Goal: Communication & Community: Answer question/provide support

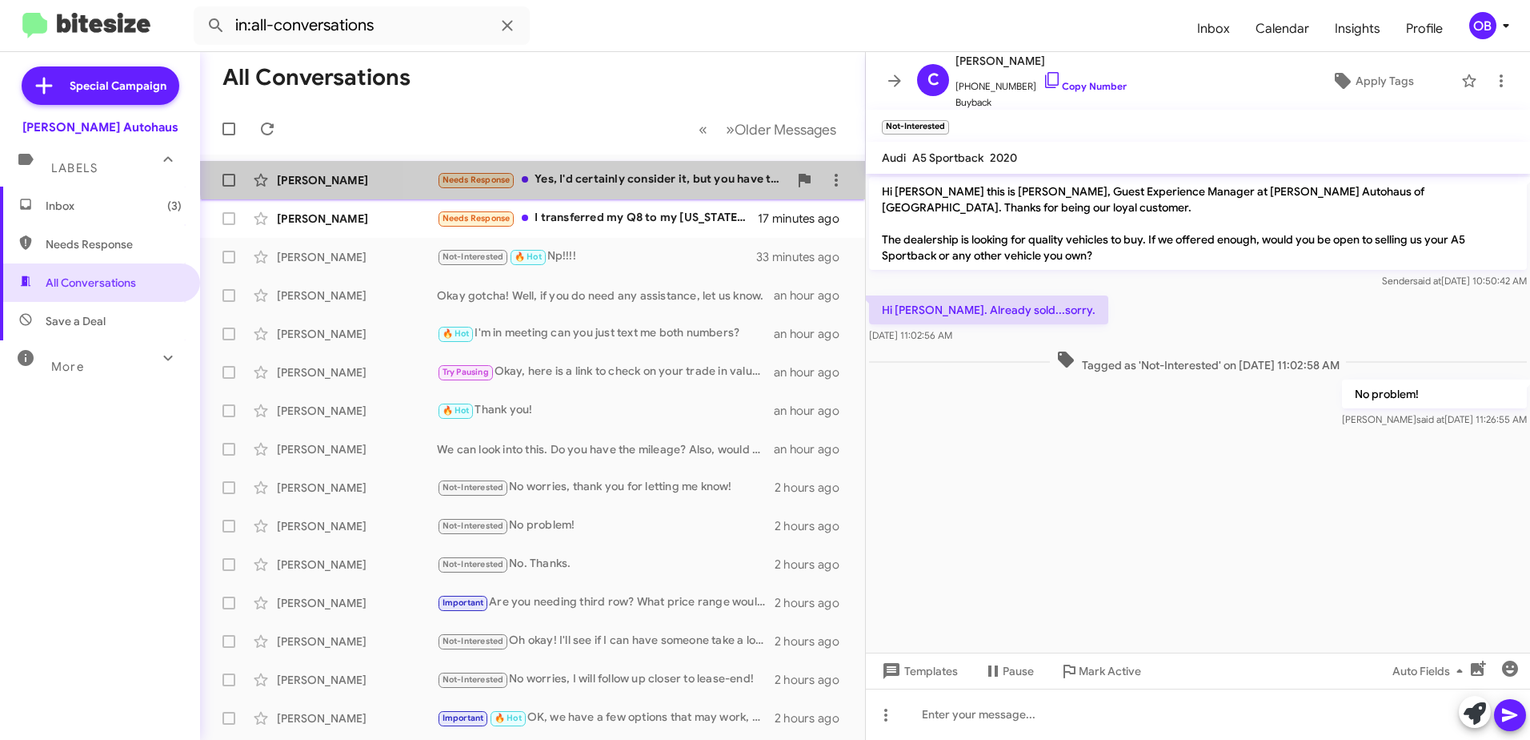
click at [639, 169] on div "[PERSON_NAME] Needs Response Yes, I'd certainly consider it, but you have to un…" at bounding box center [533, 180] width 640 height 32
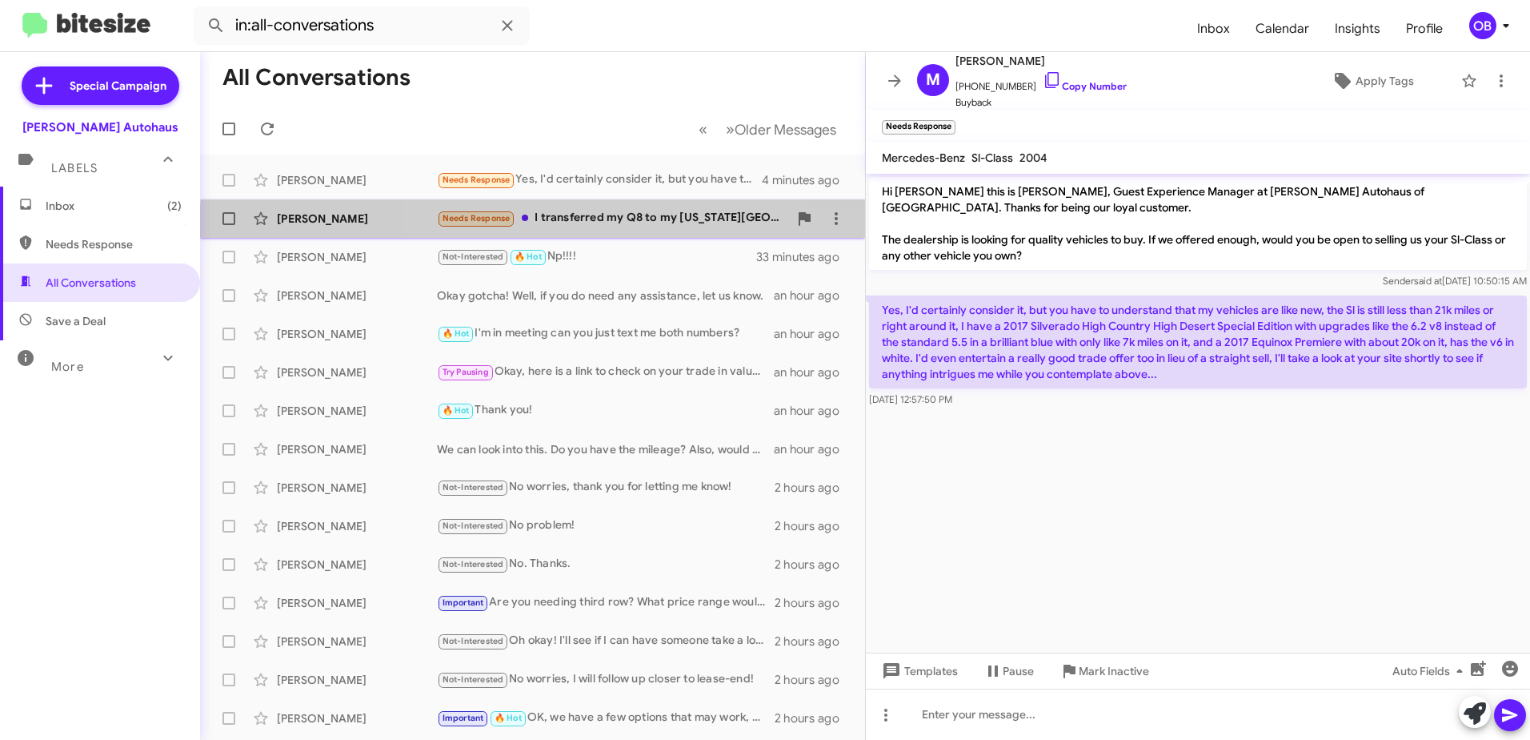
click at [631, 231] on div "[PERSON_NAME] Needs Response I transferred my Q8 to my [US_STATE][GEOGRAPHIC_DA…" at bounding box center [533, 219] width 640 height 32
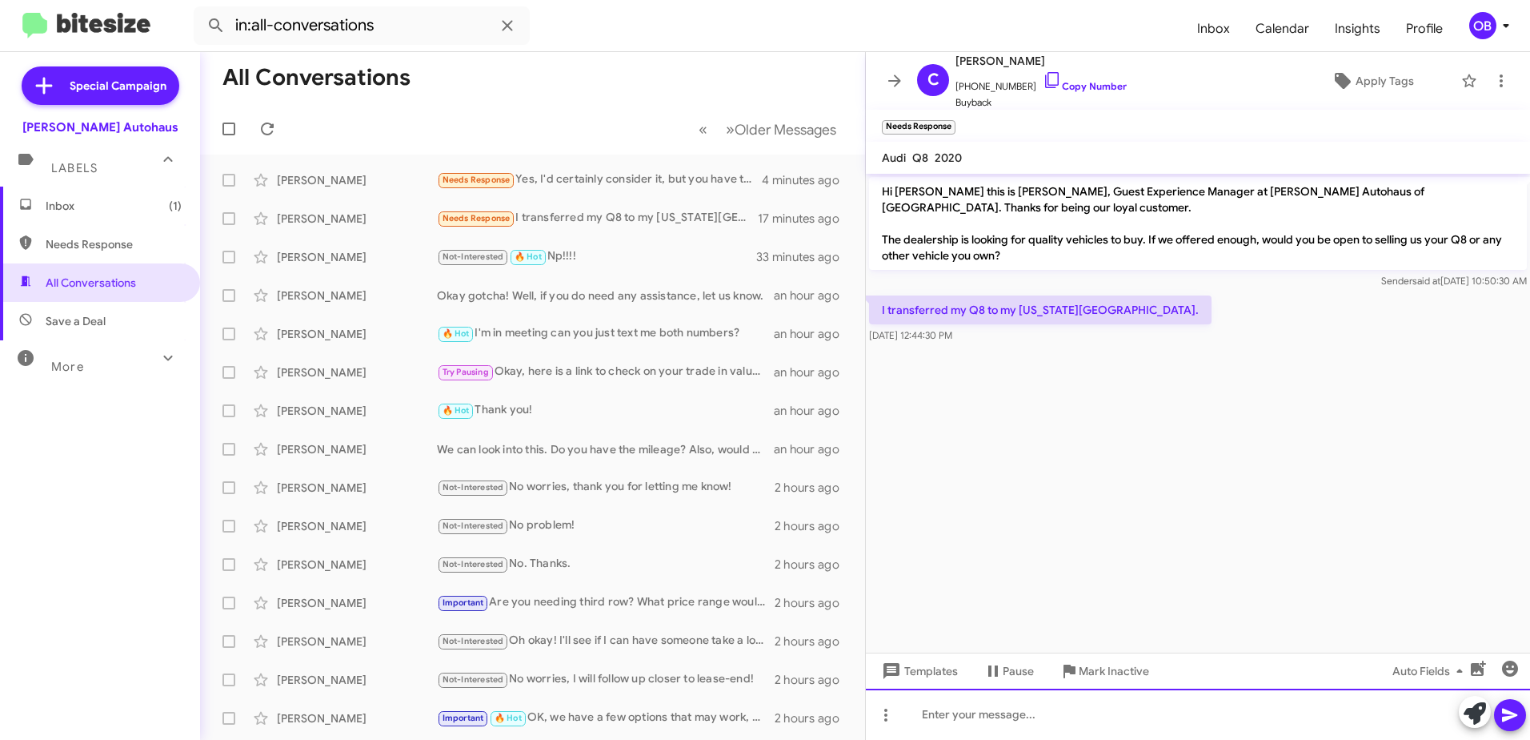
click at [1004, 715] on div at bounding box center [1198, 713] width 664 height 51
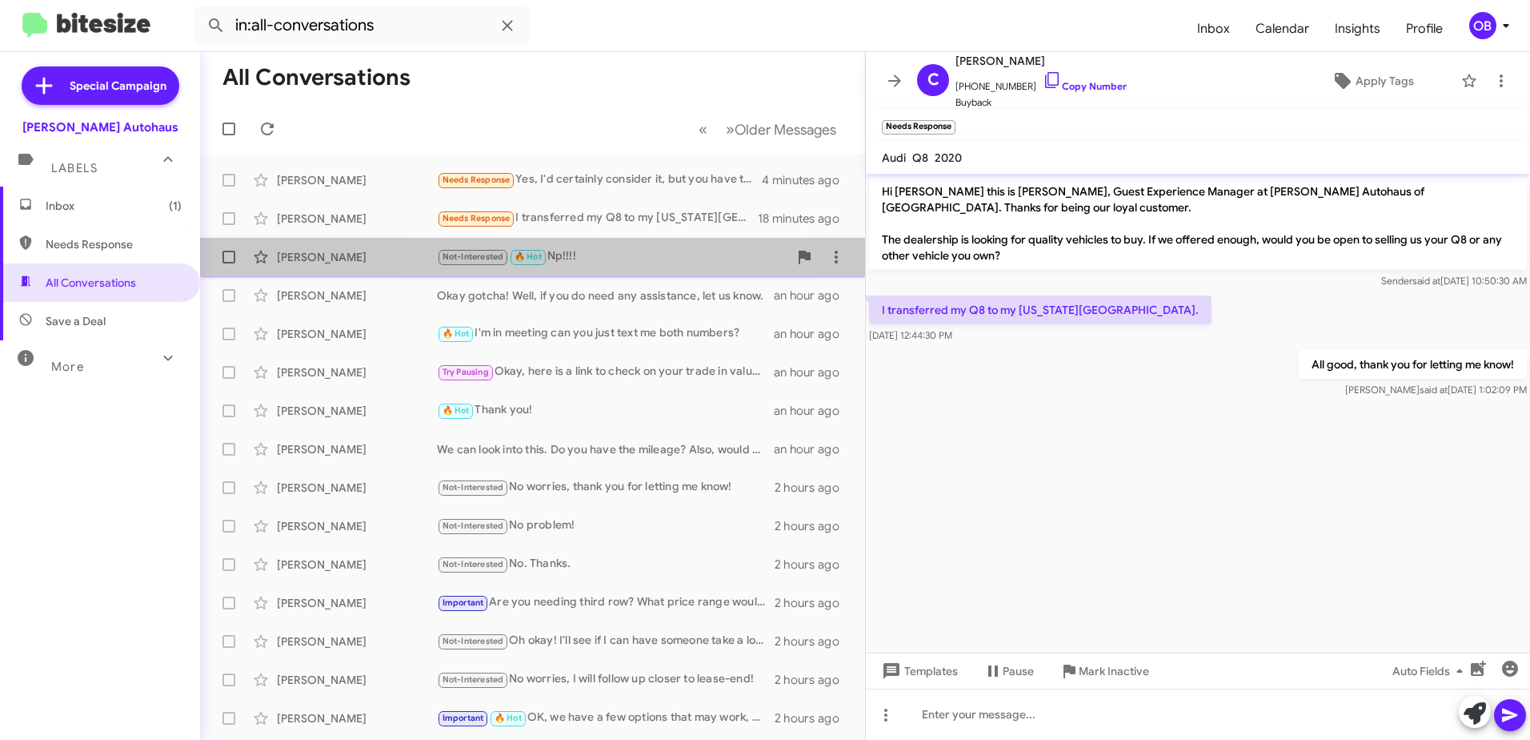
click at [620, 251] on div "Not-Interested 🔥 Hot Np!!!!" at bounding box center [612, 256] width 351 height 18
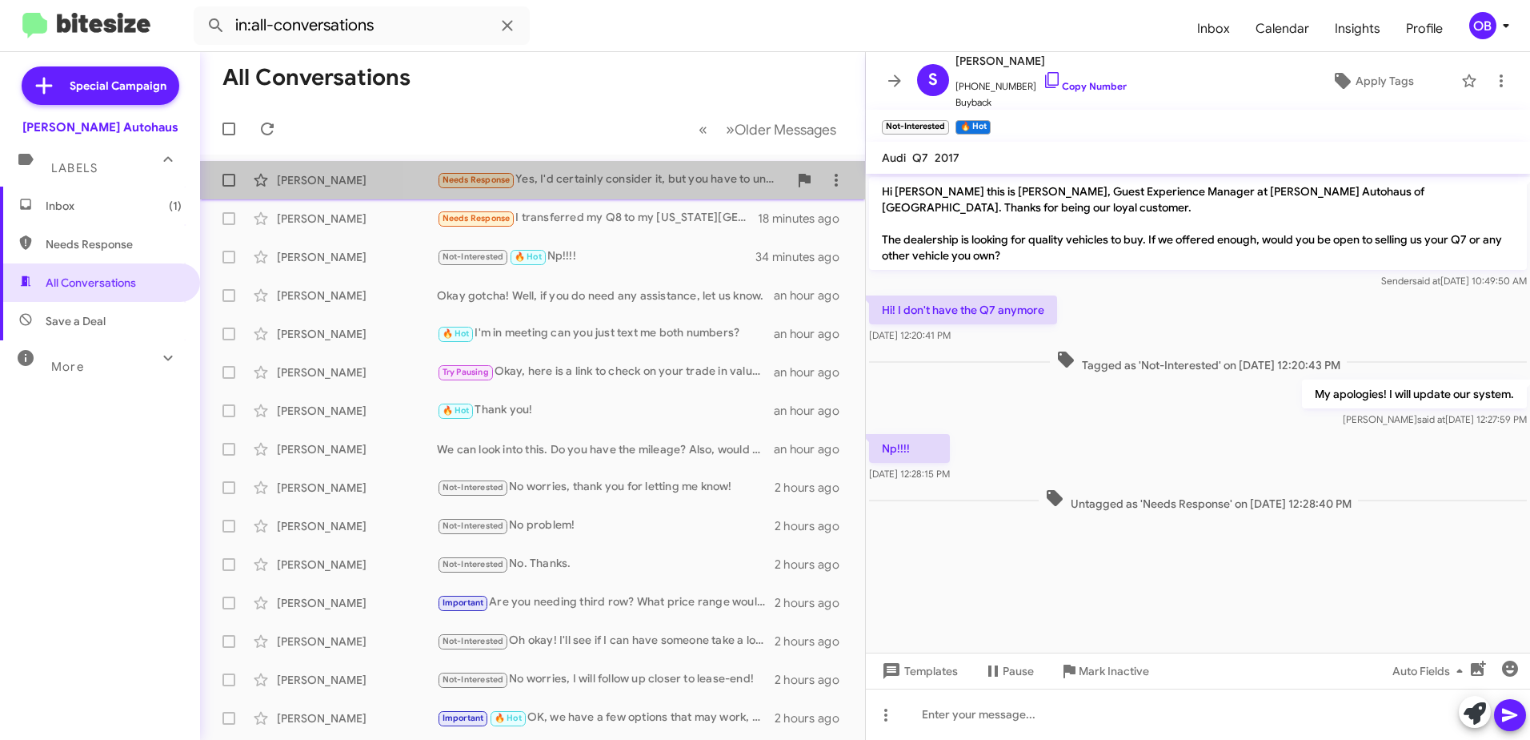
click at [640, 179] on div "Needs Response Yes, I'd certainly consider it, but you have to understand that …" at bounding box center [612, 179] width 351 height 18
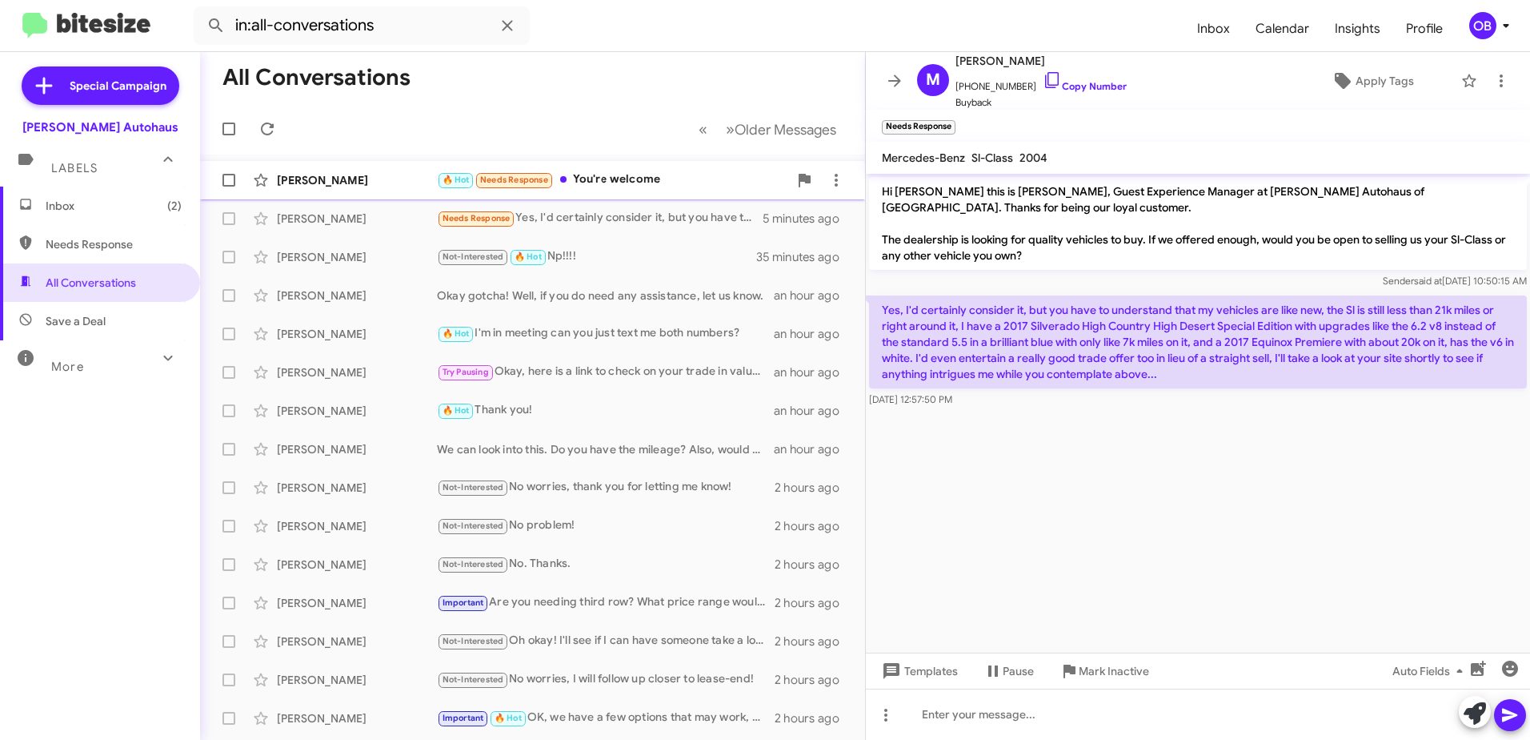
click at [610, 179] on div "🔥 Hot Needs Response You're welcome" at bounding box center [612, 179] width 351 height 18
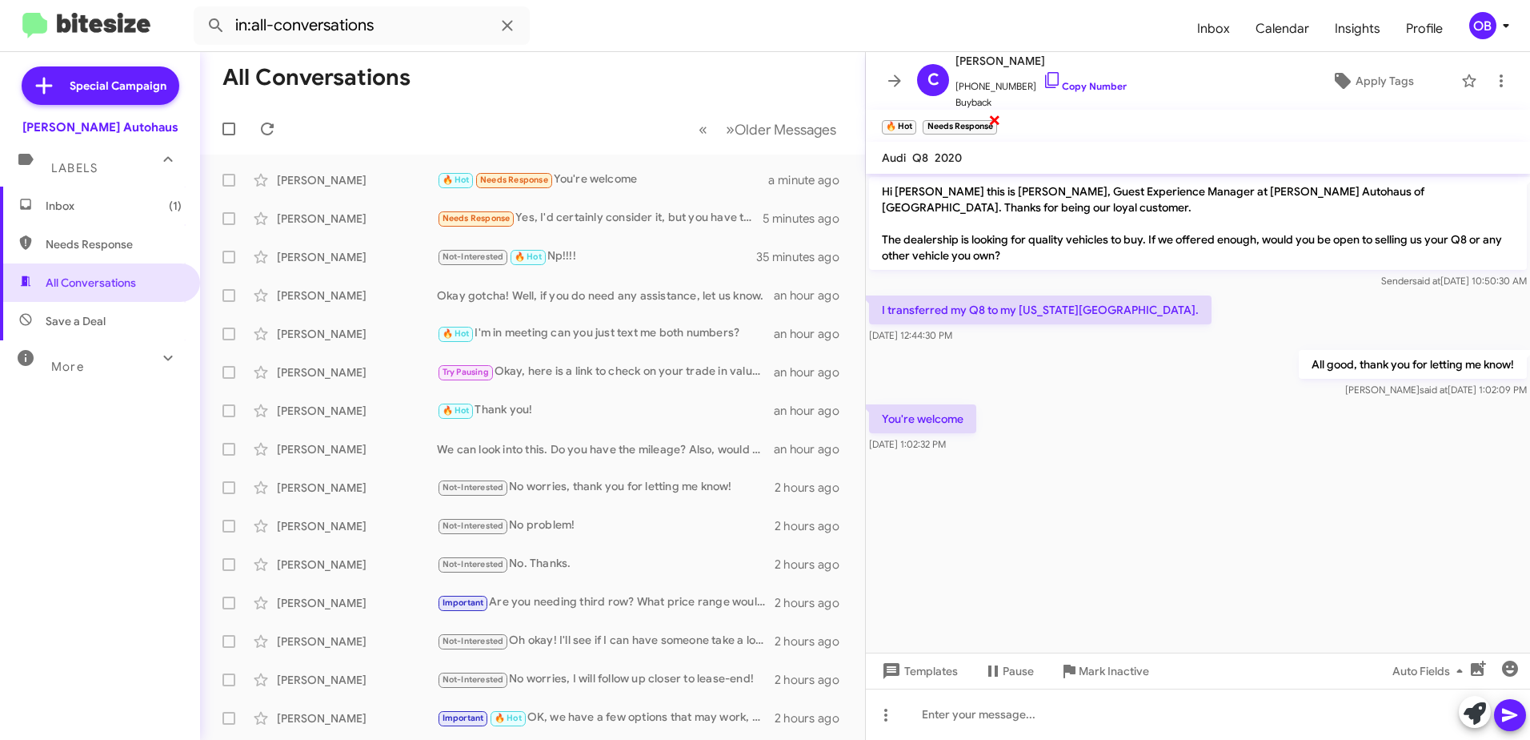
click at [998, 119] on span "×" at bounding box center [994, 119] width 13 height 19
click at [121, 203] on span "Inbox (1)" at bounding box center [114, 206] width 136 height 16
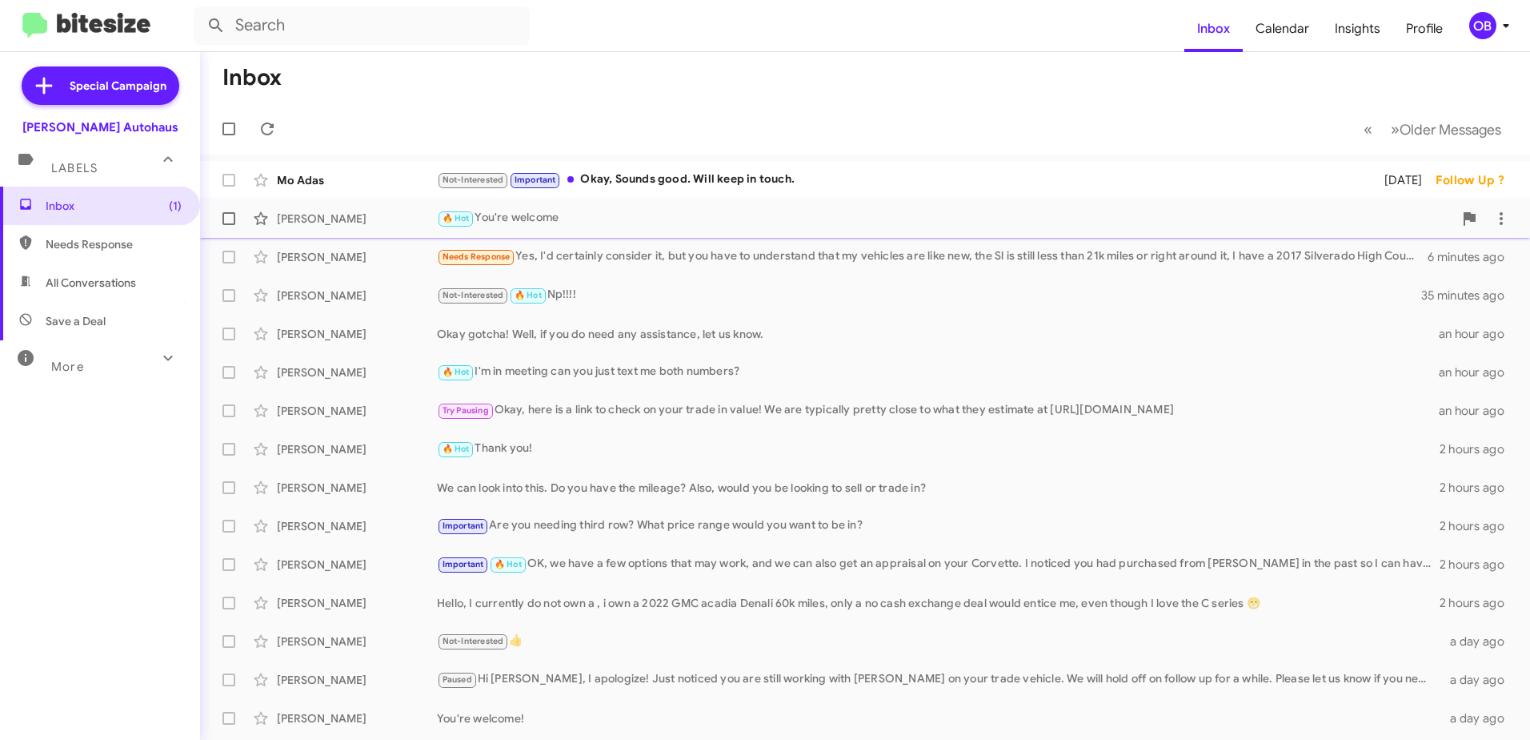
click at [688, 218] on div "🔥 Hot You're welcome" at bounding box center [945, 218] width 1017 height 18
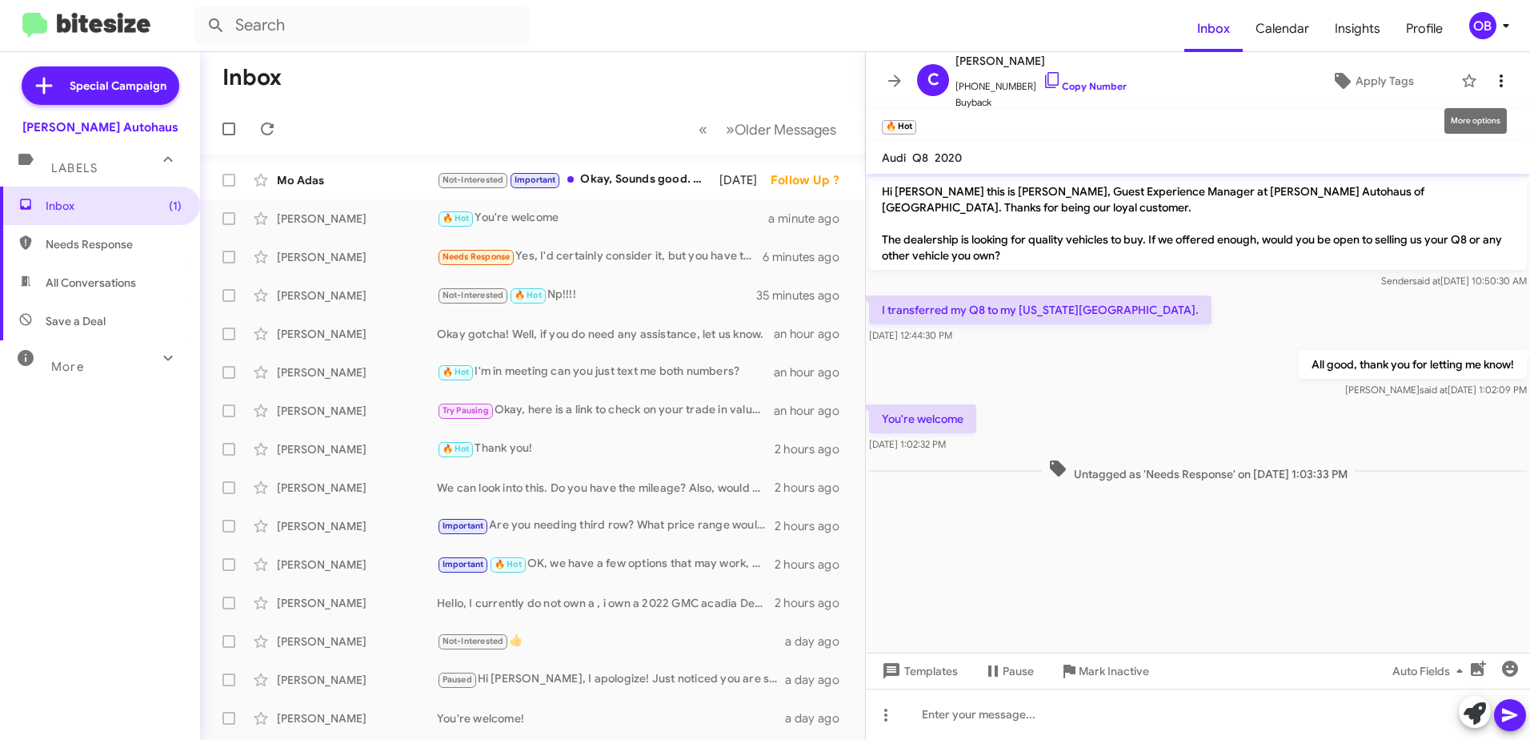
click at [1500, 84] on span at bounding box center [1502, 80] width 32 height 19
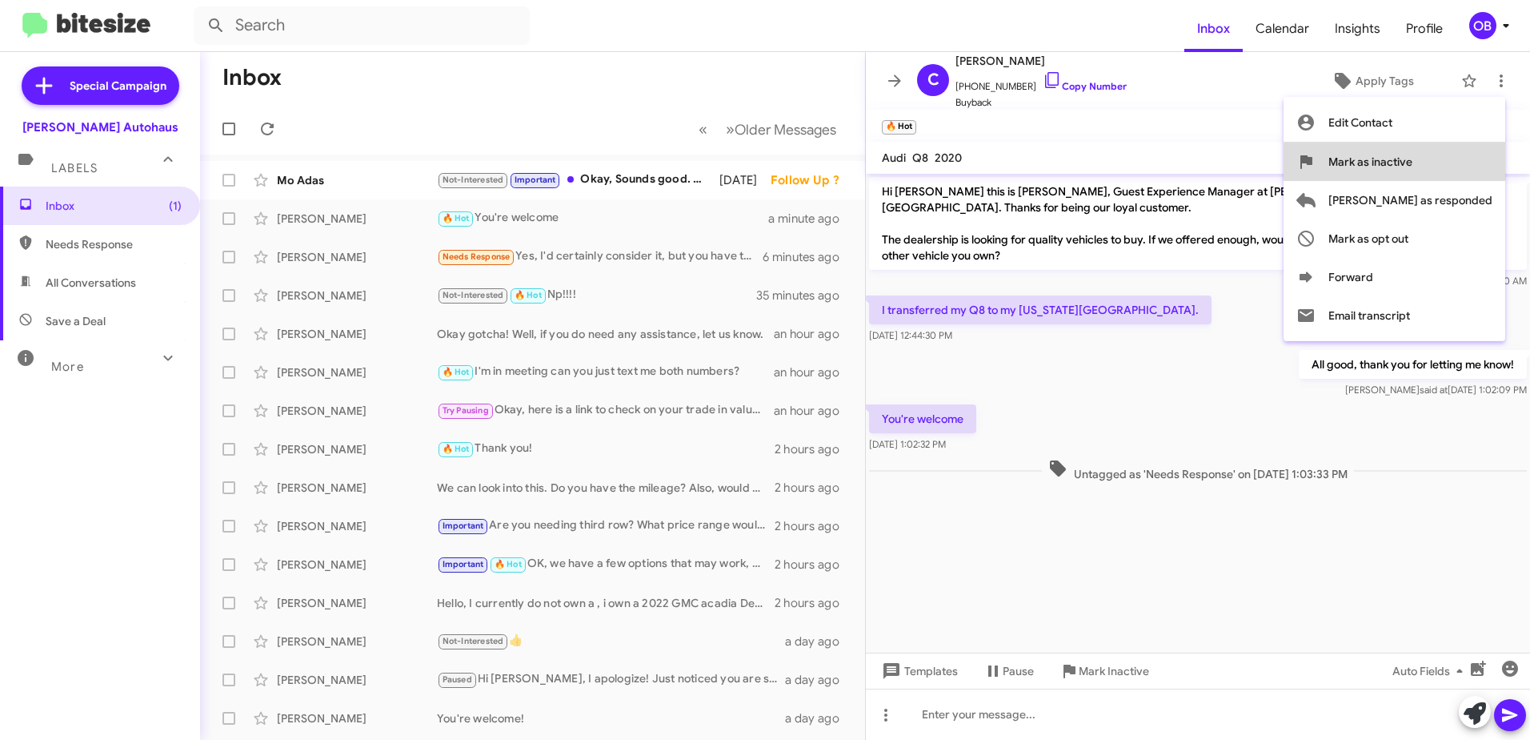
click at [1413, 150] on span "Mark as inactive" at bounding box center [1371, 161] width 84 height 38
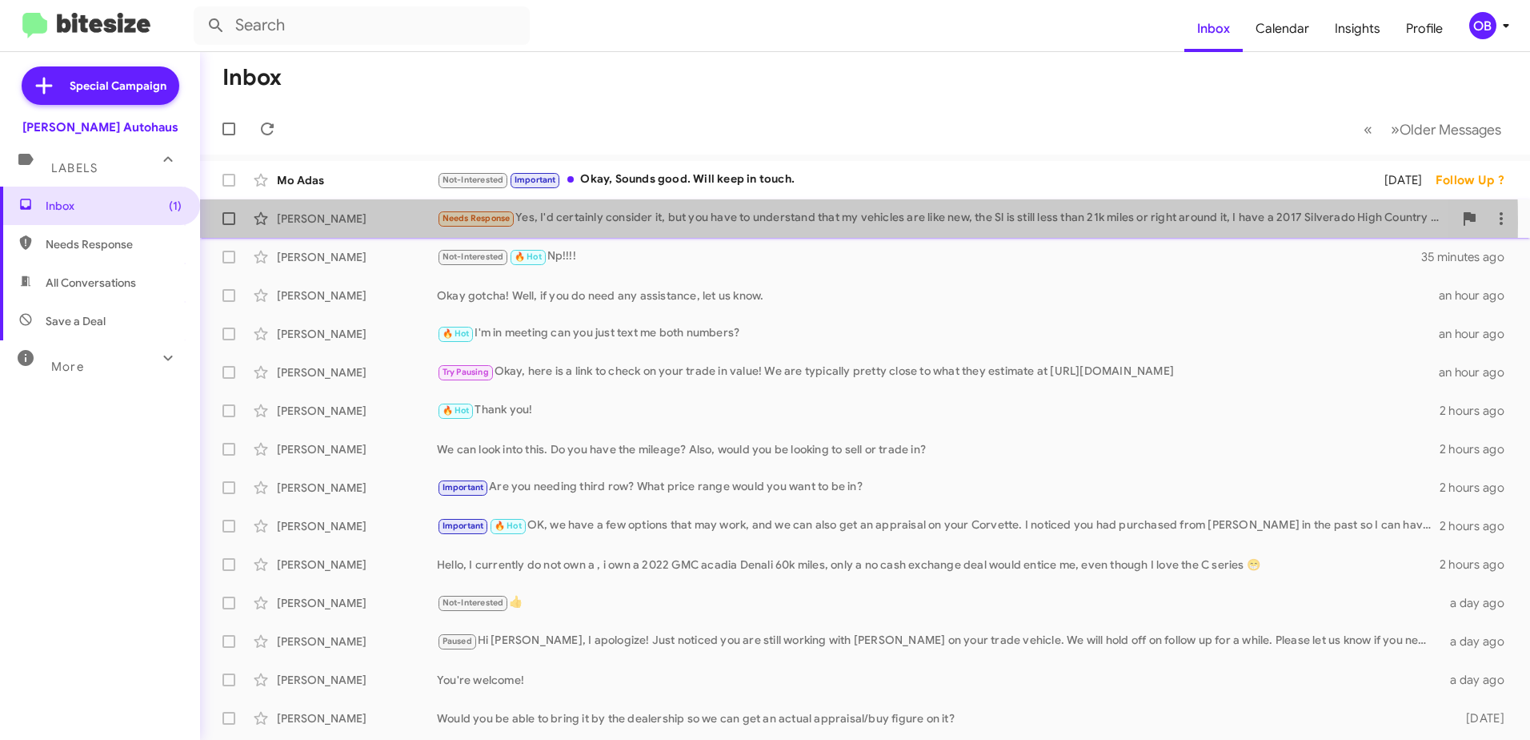
click at [670, 223] on div "Needs Response Yes, I'd certainly consider it, but you have to understand that …" at bounding box center [945, 218] width 1017 height 18
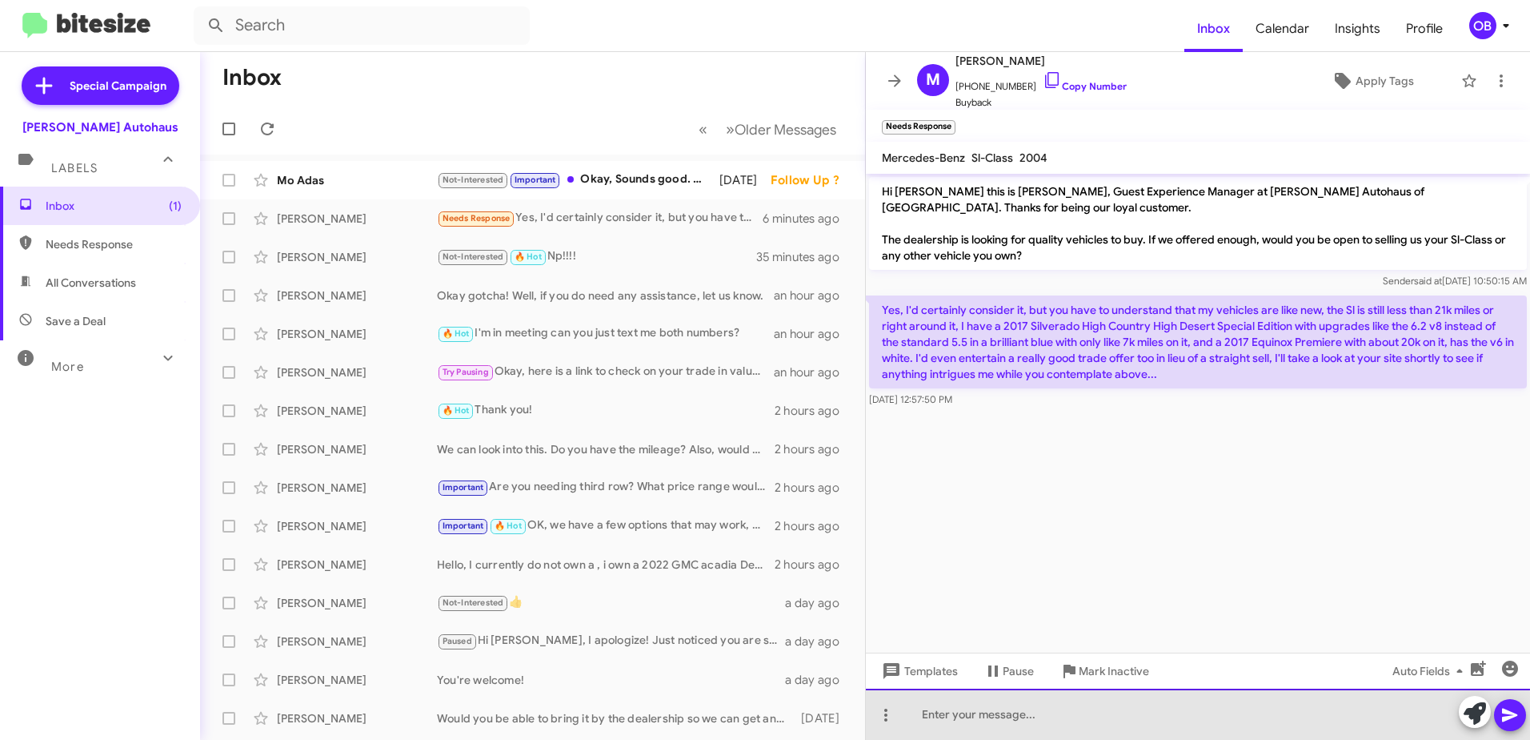
click at [1122, 728] on div at bounding box center [1198, 713] width 664 height 51
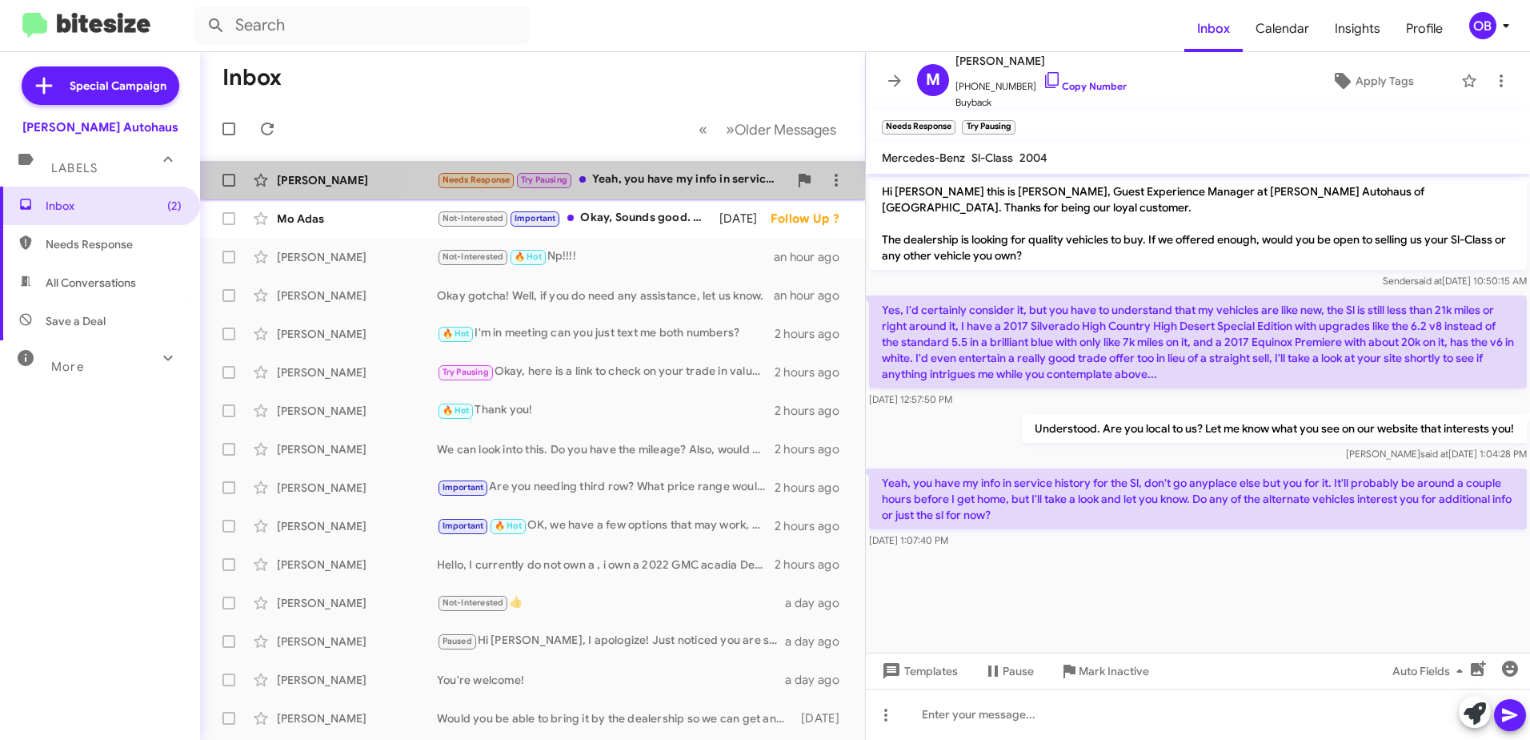
click at [640, 180] on div "Needs Response Try Pausing Yeah, you have my info in service history for the Sl…" at bounding box center [612, 179] width 351 height 18
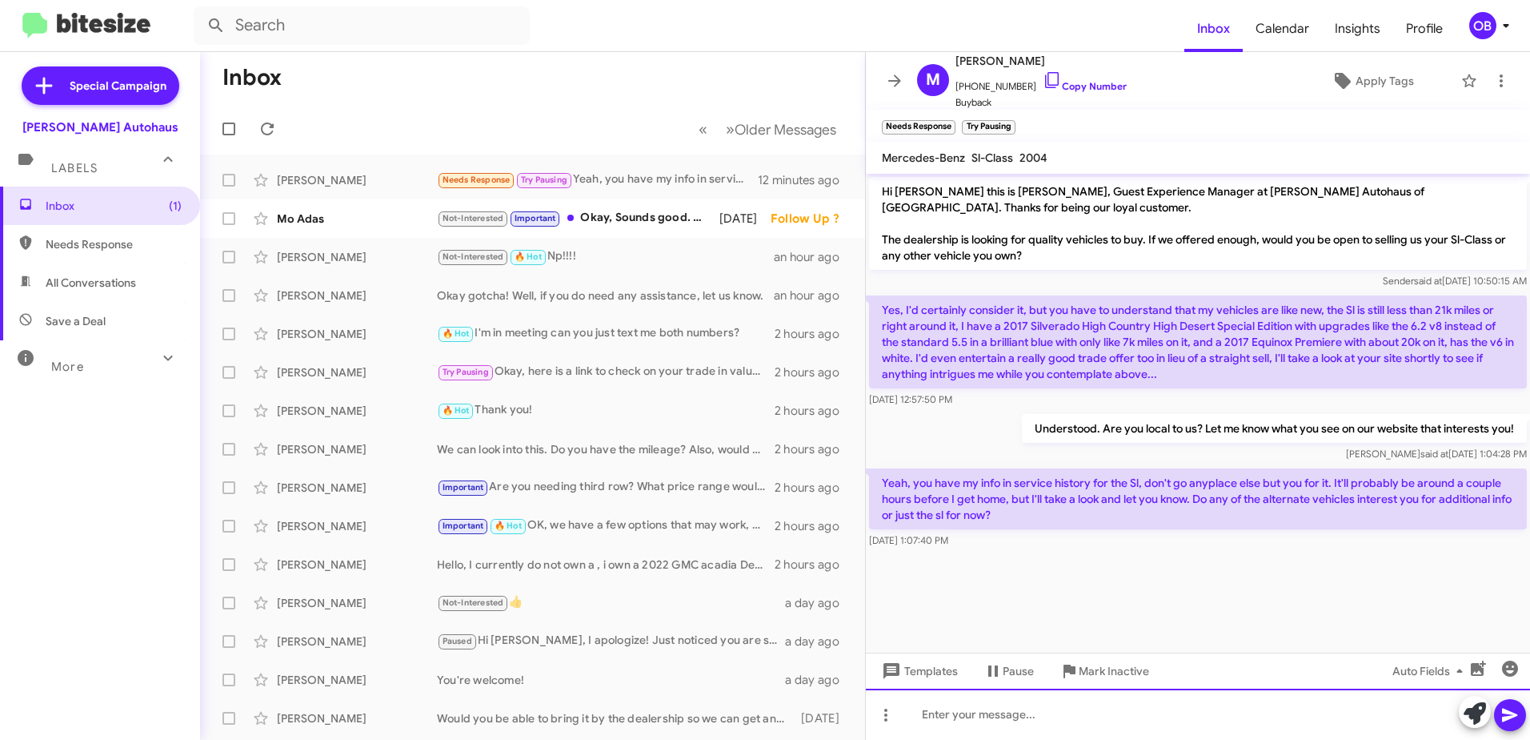
click at [1047, 724] on div at bounding box center [1198, 713] width 664 height 51
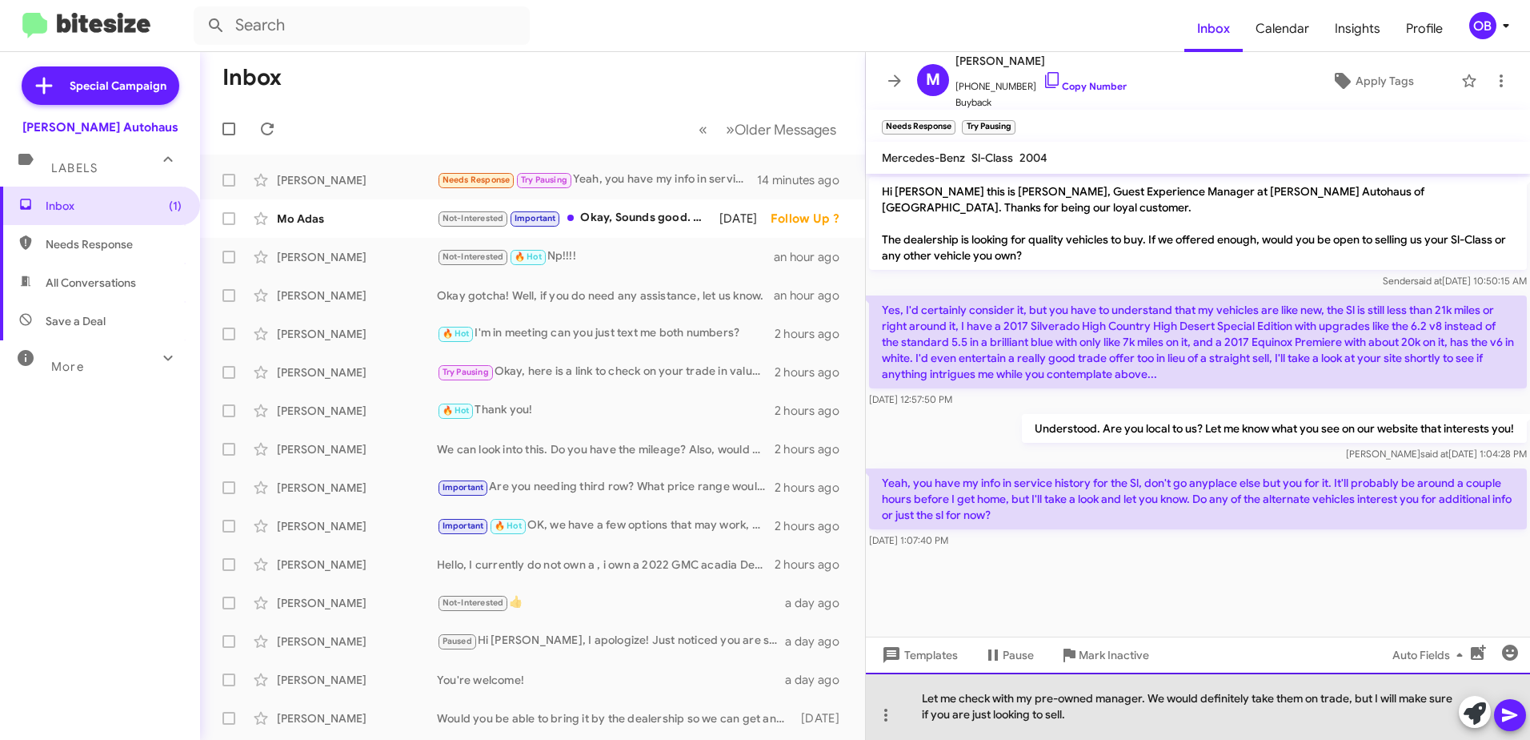
click at [1273, 717] on div "Let me check with my pre-owned manager. We would definitely take them on trade,…" at bounding box center [1198, 705] width 664 height 67
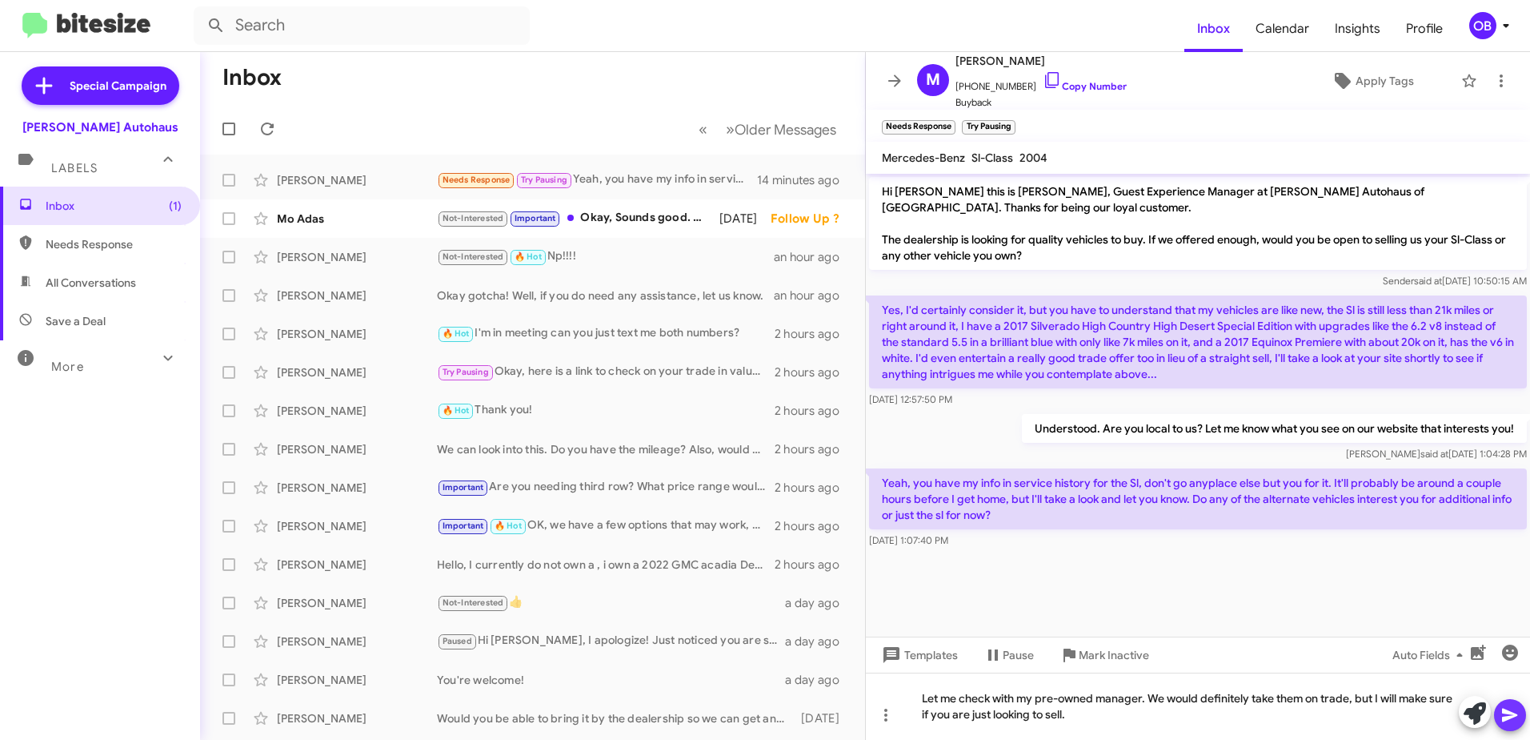
click at [1513, 716] on icon at bounding box center [1509, 715] width 15 height 14
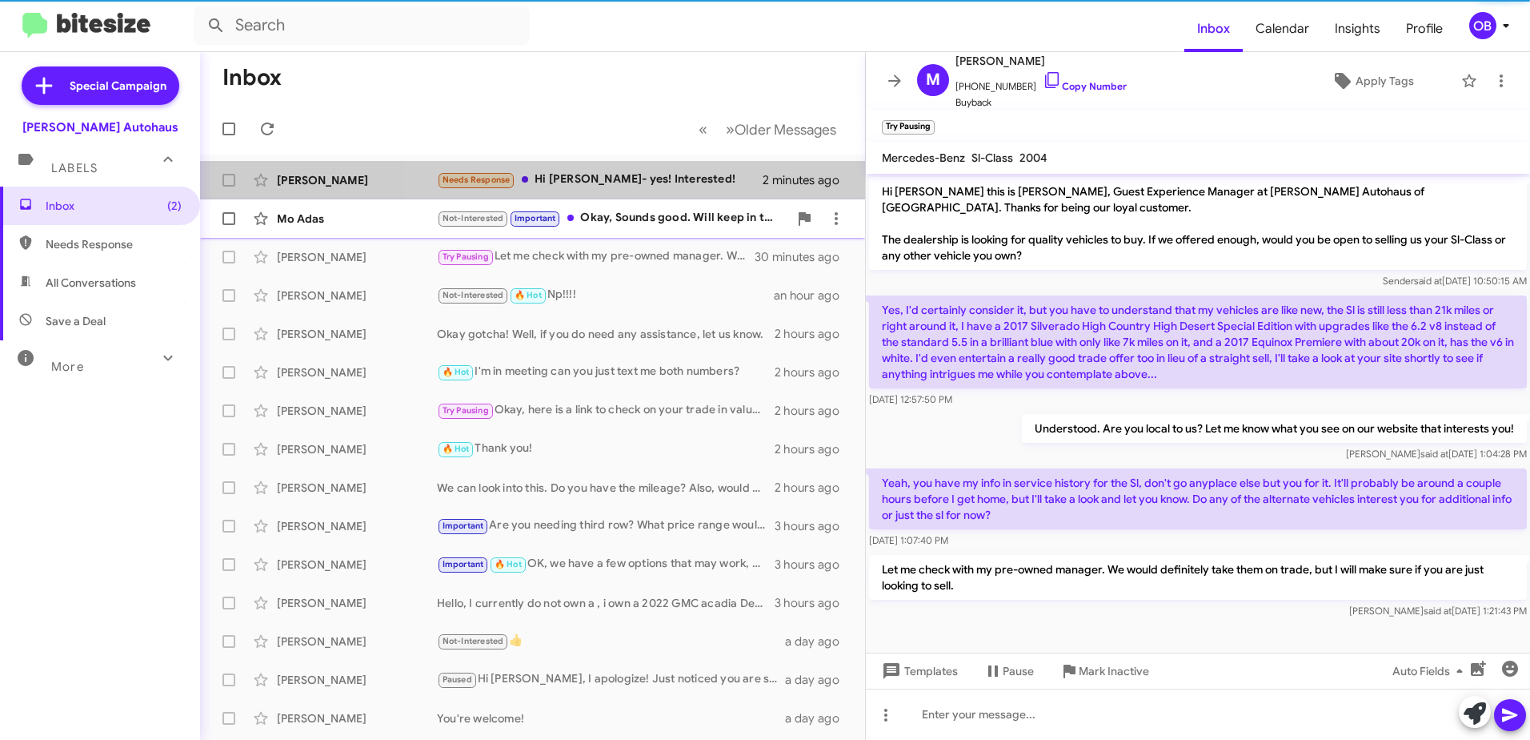
click at [635, 176] on div "Needs Response Hi Aubrey- yes! Interested!" at bounding box center [600, 179] width 326 height 18
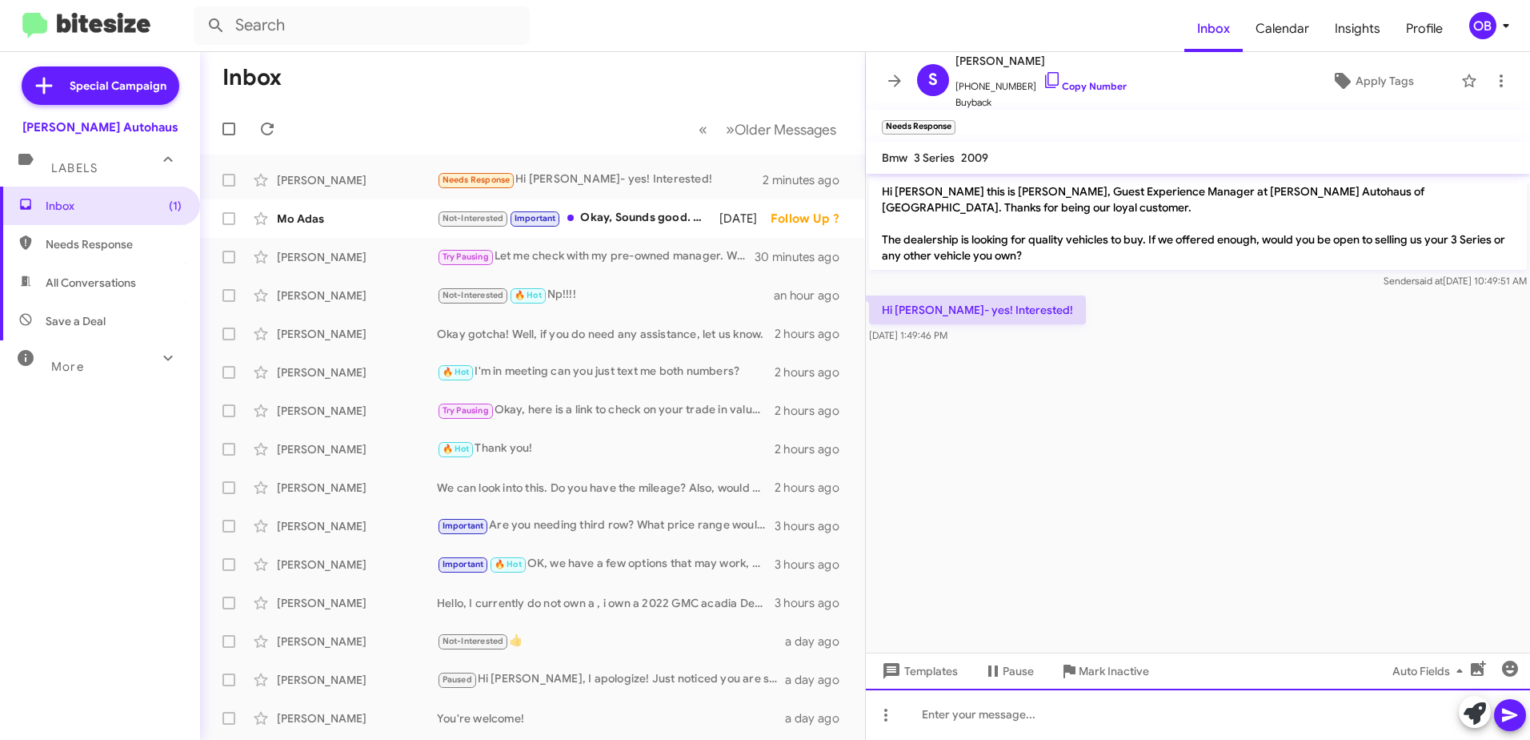
click at [995, 735] on div at bounding box center [1198, 713] width 664 height 51
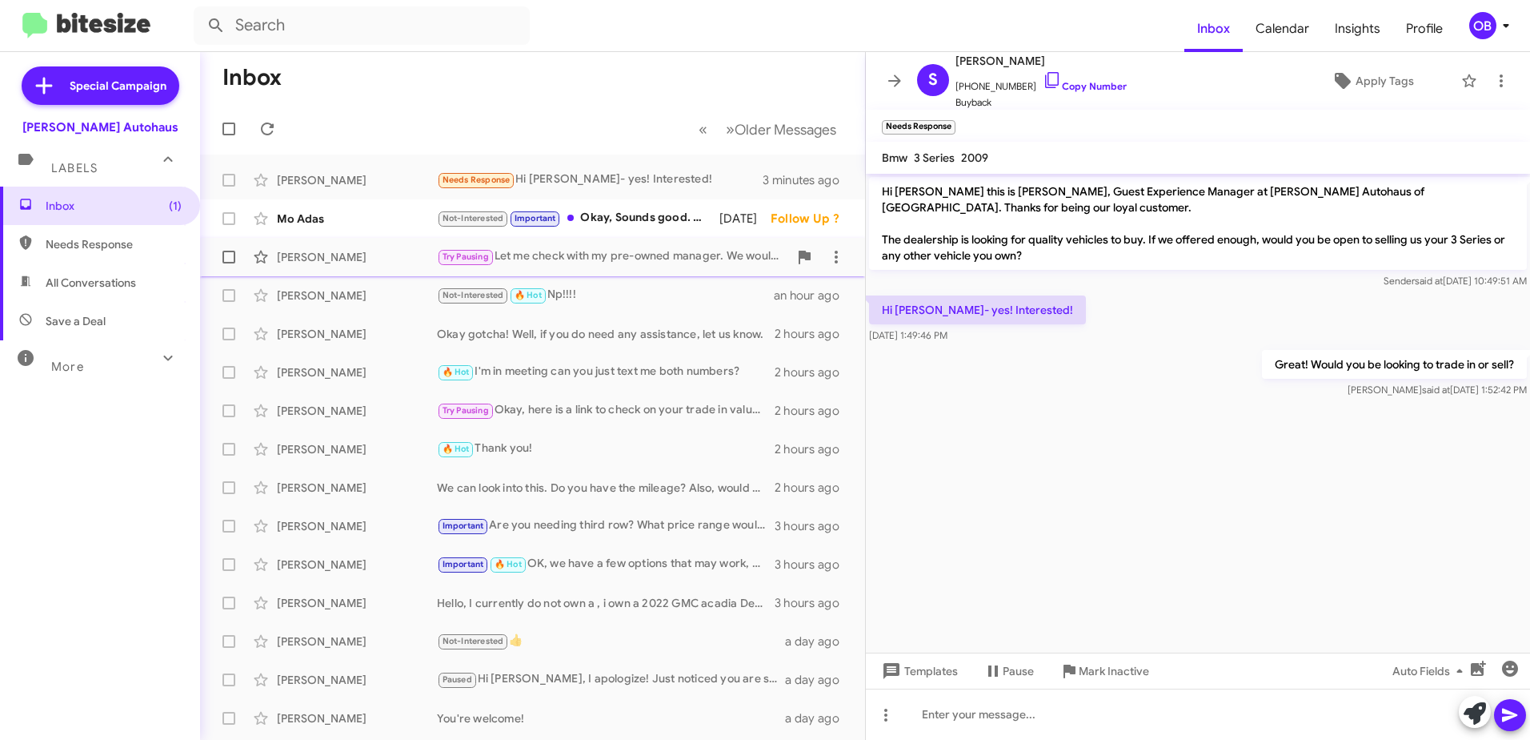
click at [684, 267] on div "Michael Wojciechowski Try Pausing Let me check with my pre-owned manager. We wo…" at bounding box center [533, 257] width 640 height 32
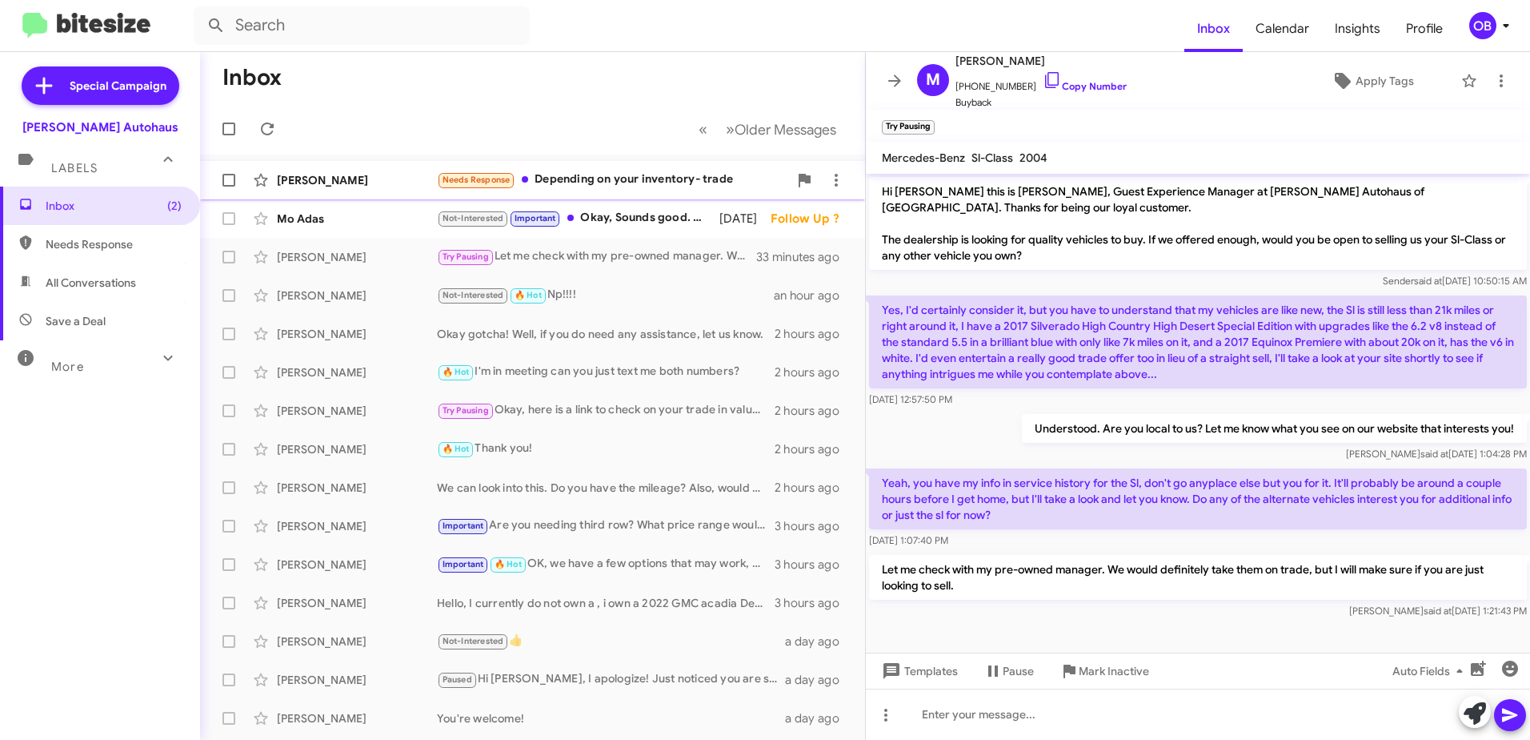
click at [712, 180] on div "Needs Response Depending on your inventory- trade" at bounding box center [612, 179] width 351 height 18
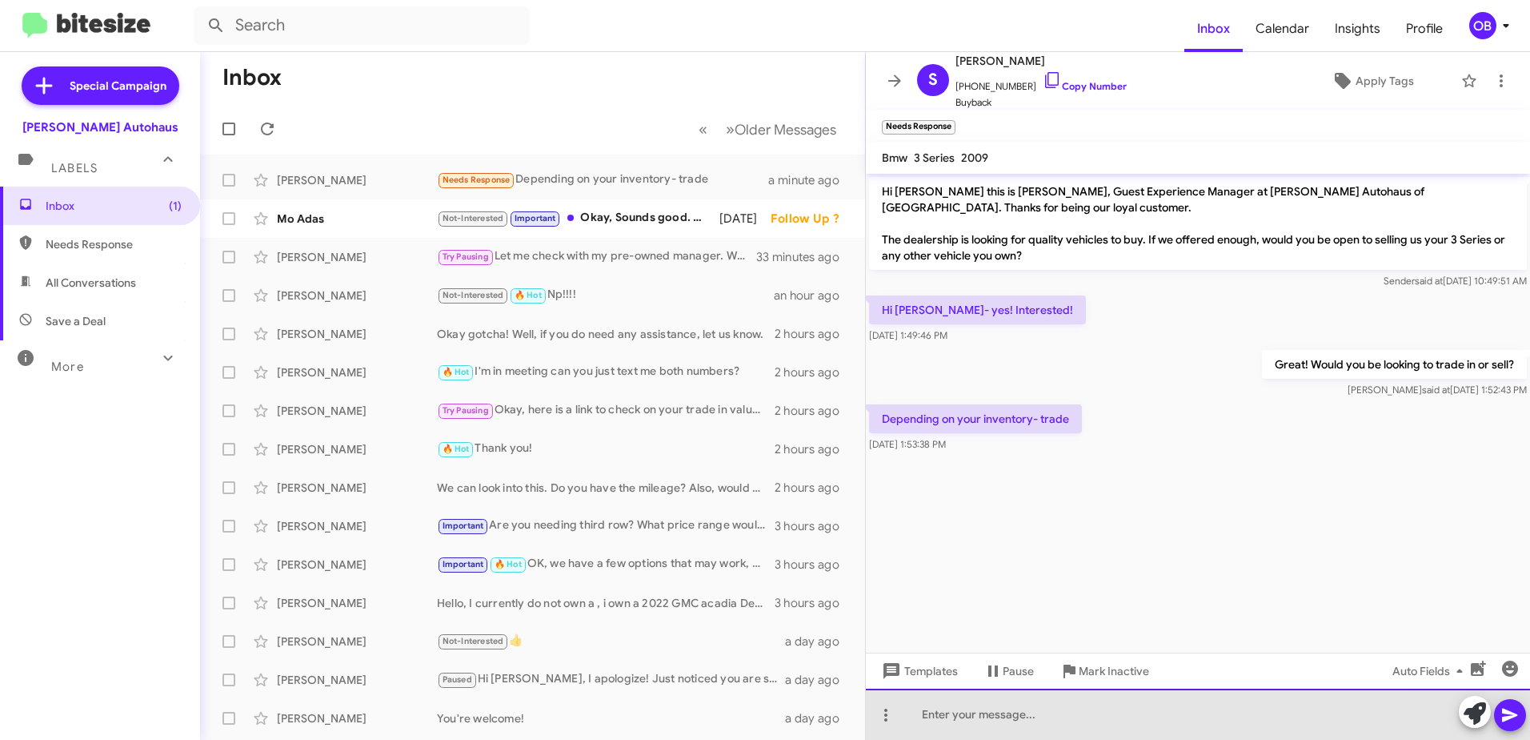
click at [960, 721] on div at bounding box center [1198, 713] width 664 height 51
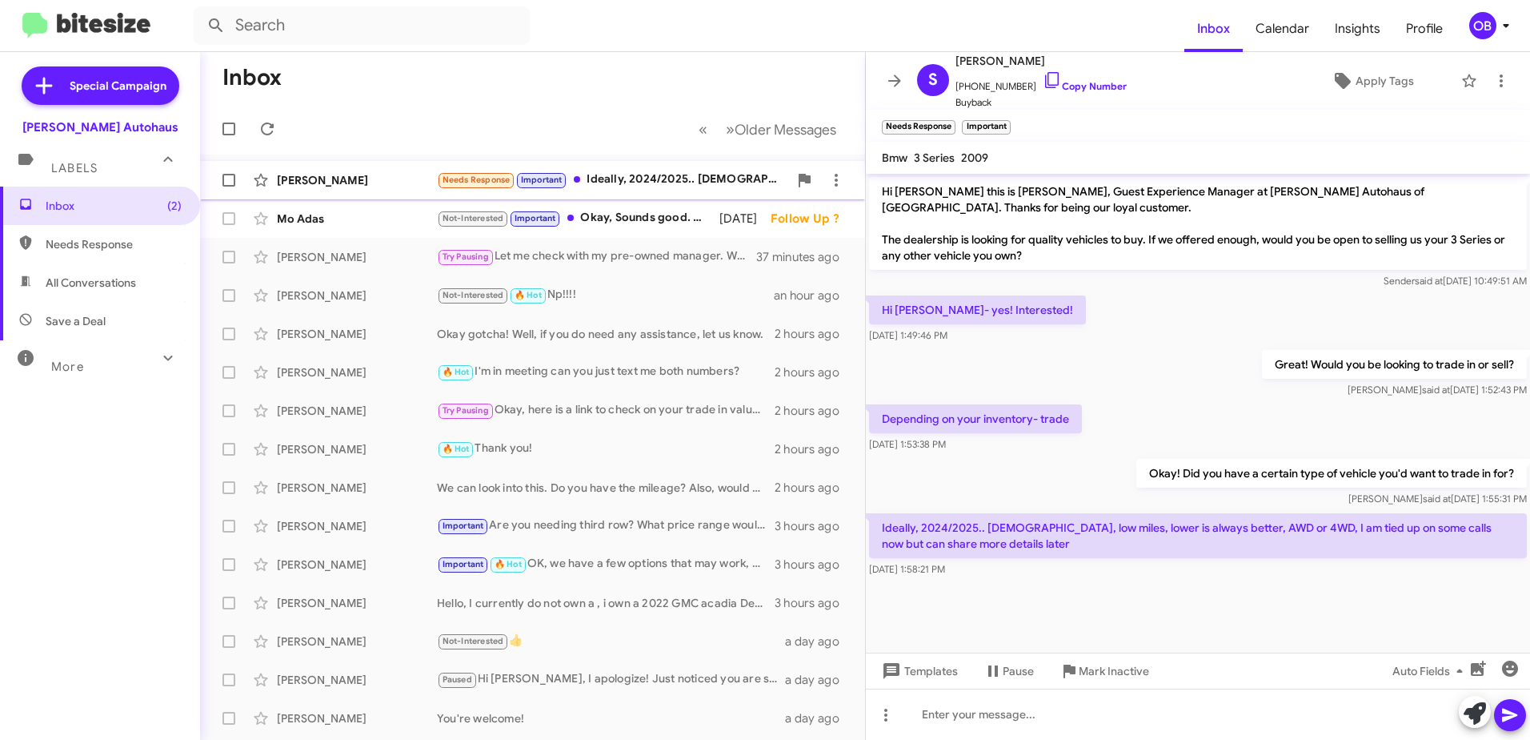
click at [656, 176] on div "Needs Response Important Ideally, 2024/2025.. 1-2 yrs old, low miles, lower is …" at bounding box center [612, 179] width 351 height 18
click at [636, 189] on div "Needs Response Important Ideally, 2024/2025.. 1-2 yrs old, low miles, lower is …" at bounding box center [612, 179] width 351 height 18
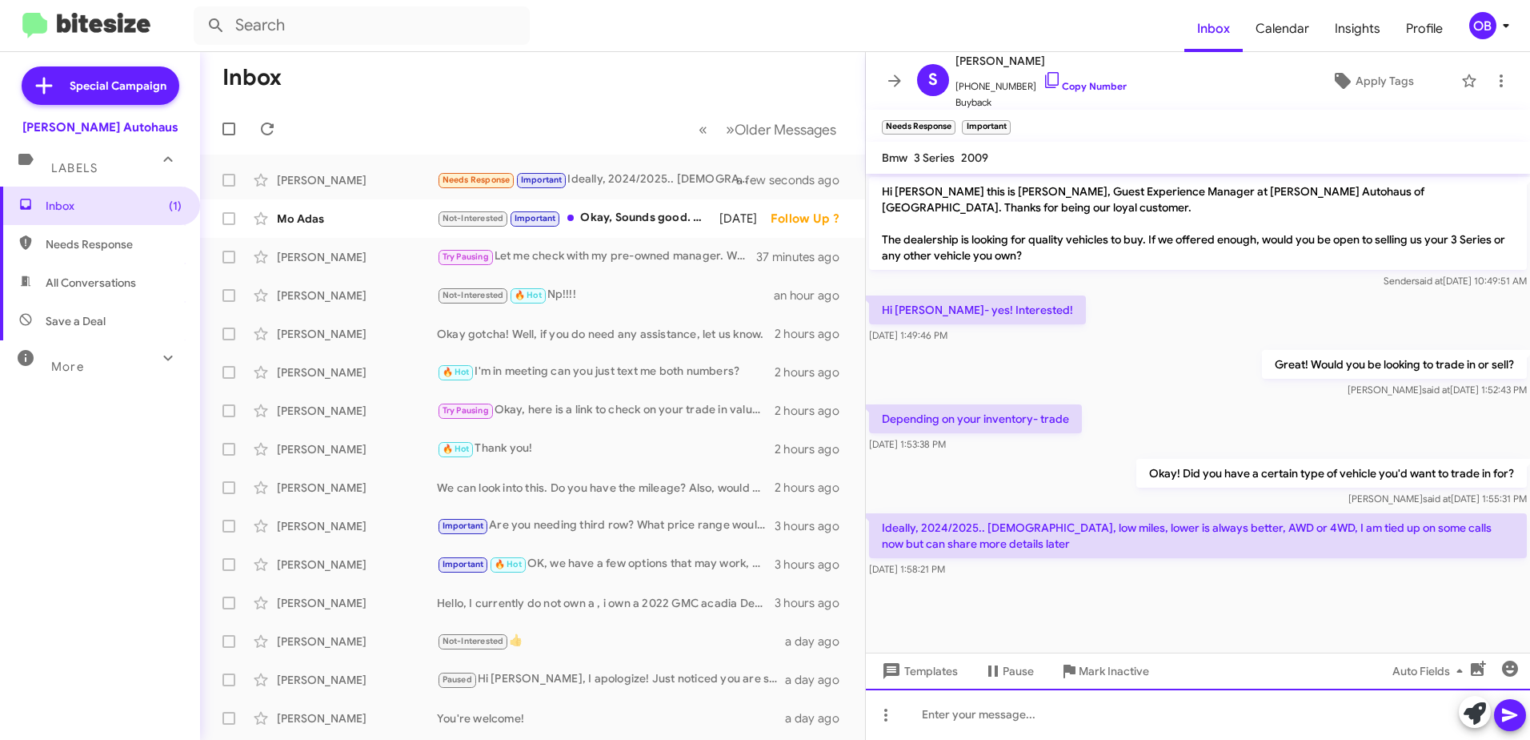
click at [927, 708] on div at bounding box center [1198, 713] width 664 height 51
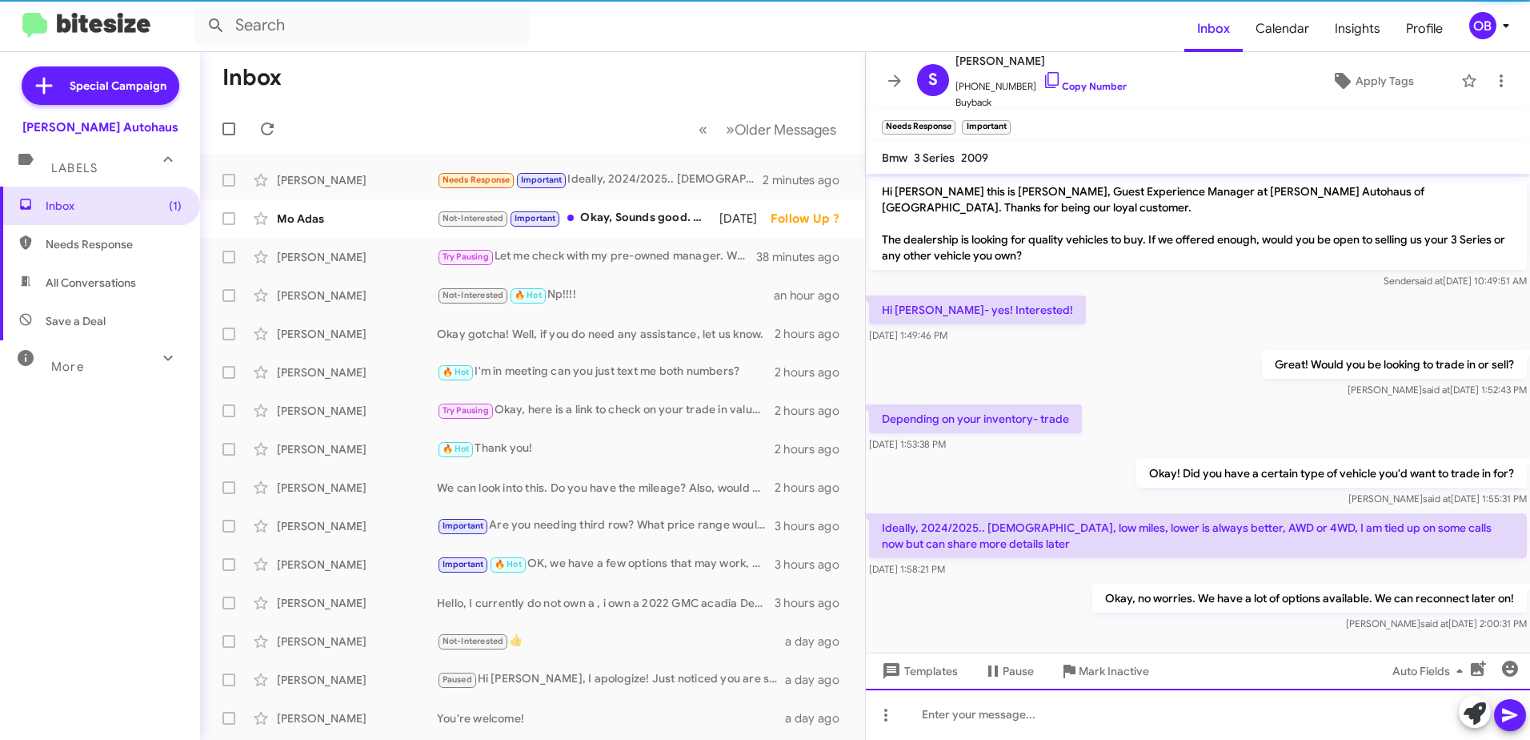
scroll to position [10, 0]
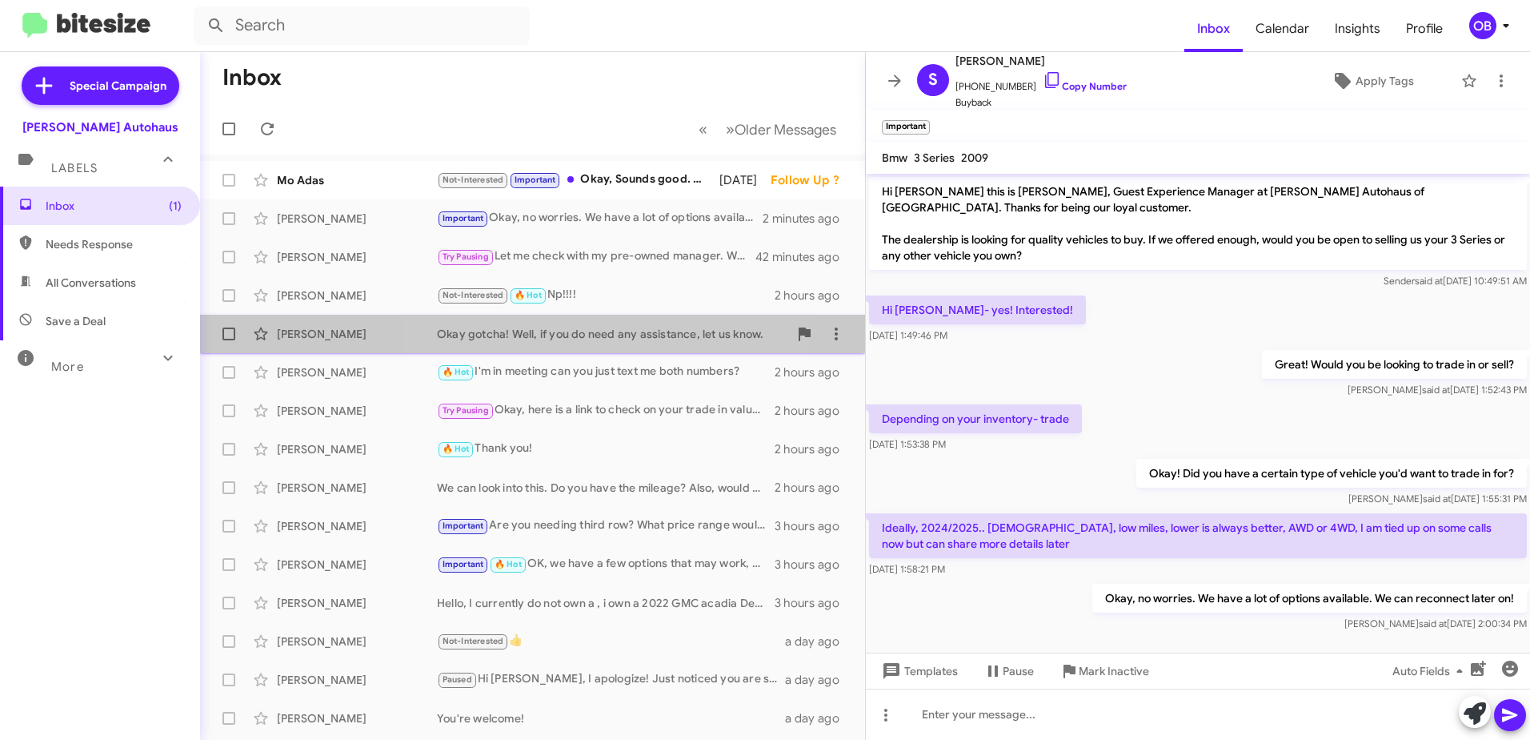
click at [579, 334] on div "Okay gotcha! Well, if you do need any assistance, let us know." at bounding box center [612, 334] width 351 height 16
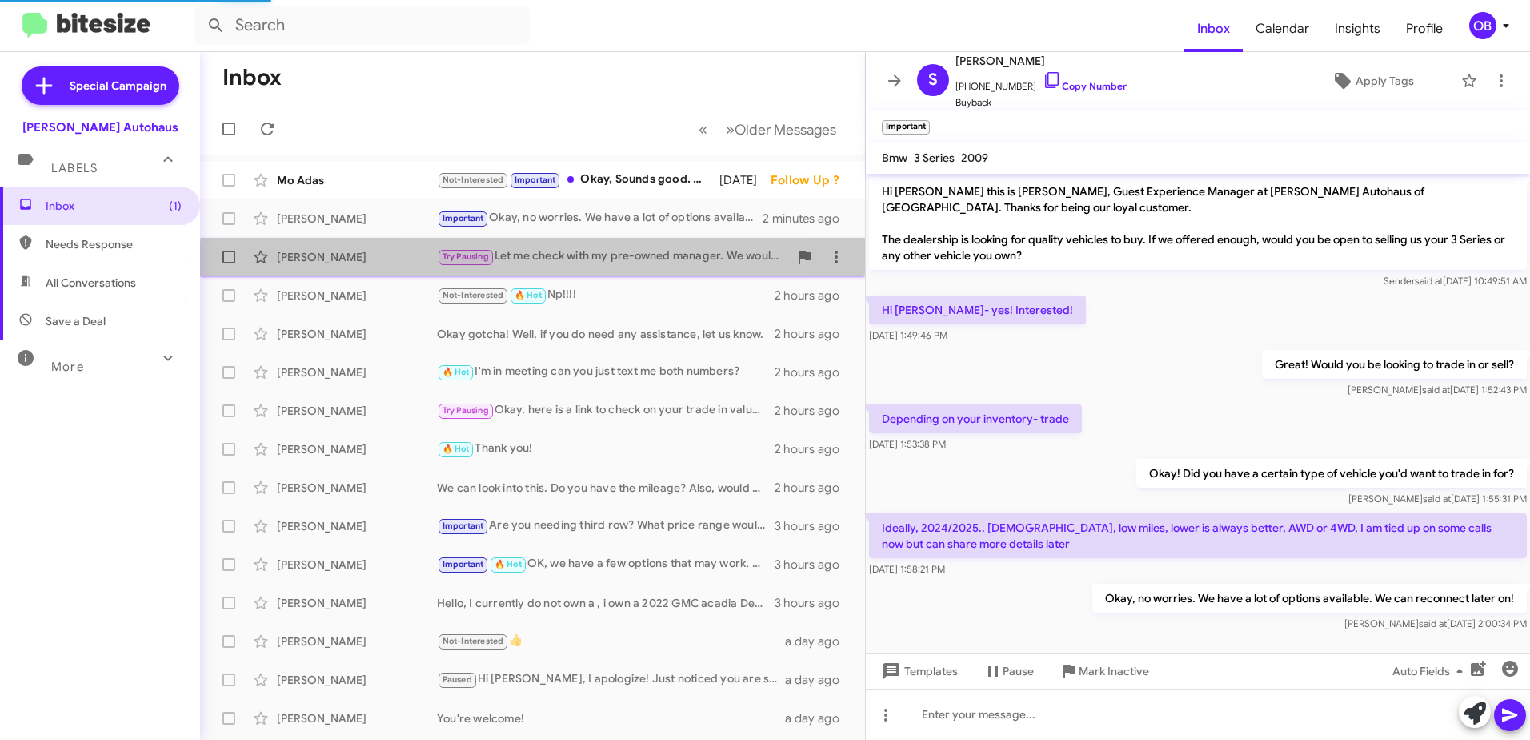
click at [611, 268] on div "Michael Wojciechowski Try Pausing Let me check with my pre-owned manager. We wo…" at bounding box center [533, 257] width 640 height 32
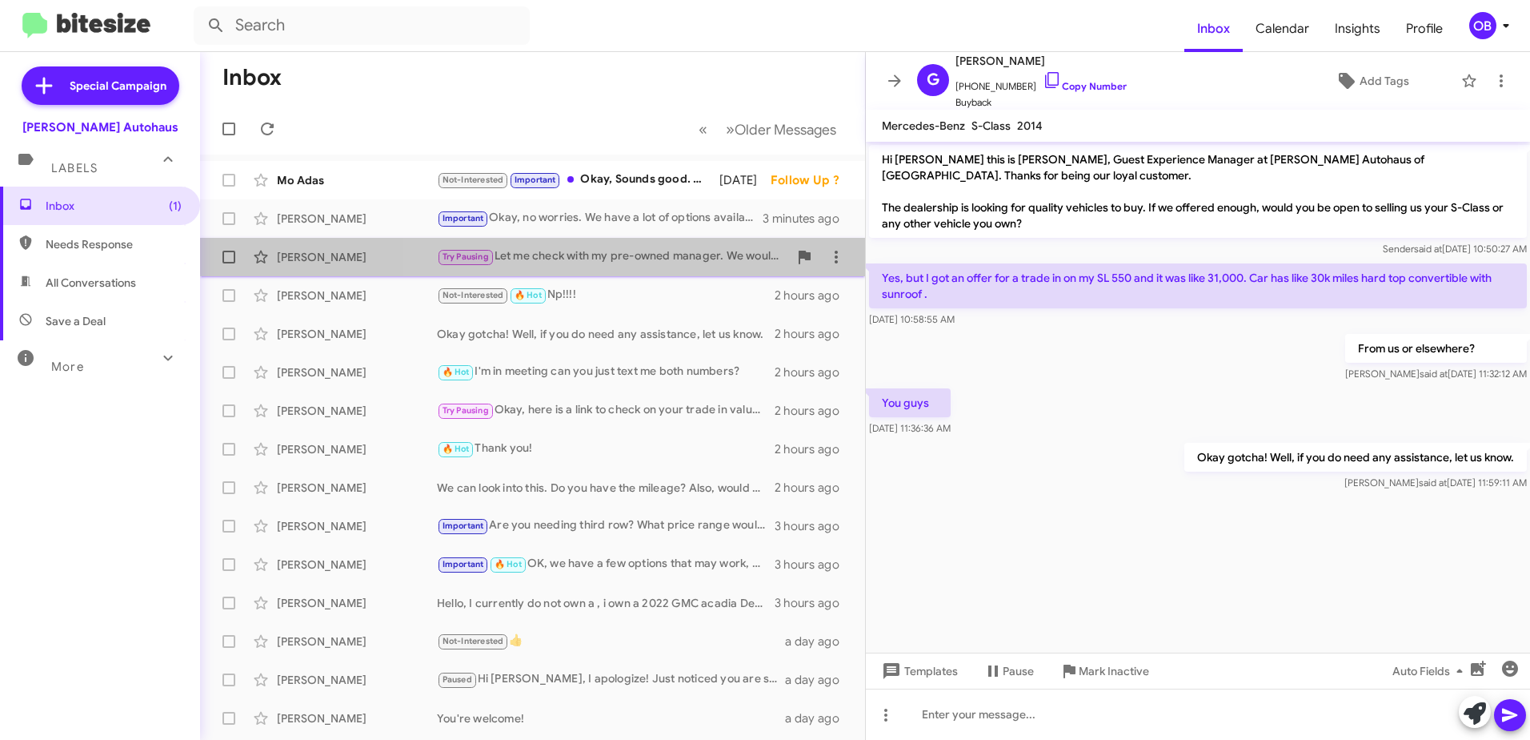
click at [541, 252] on div "Try Pausing Let me check with my pre-owned manager. We would definitely take th…" at bounding box center [612, 256] width 351 height 18
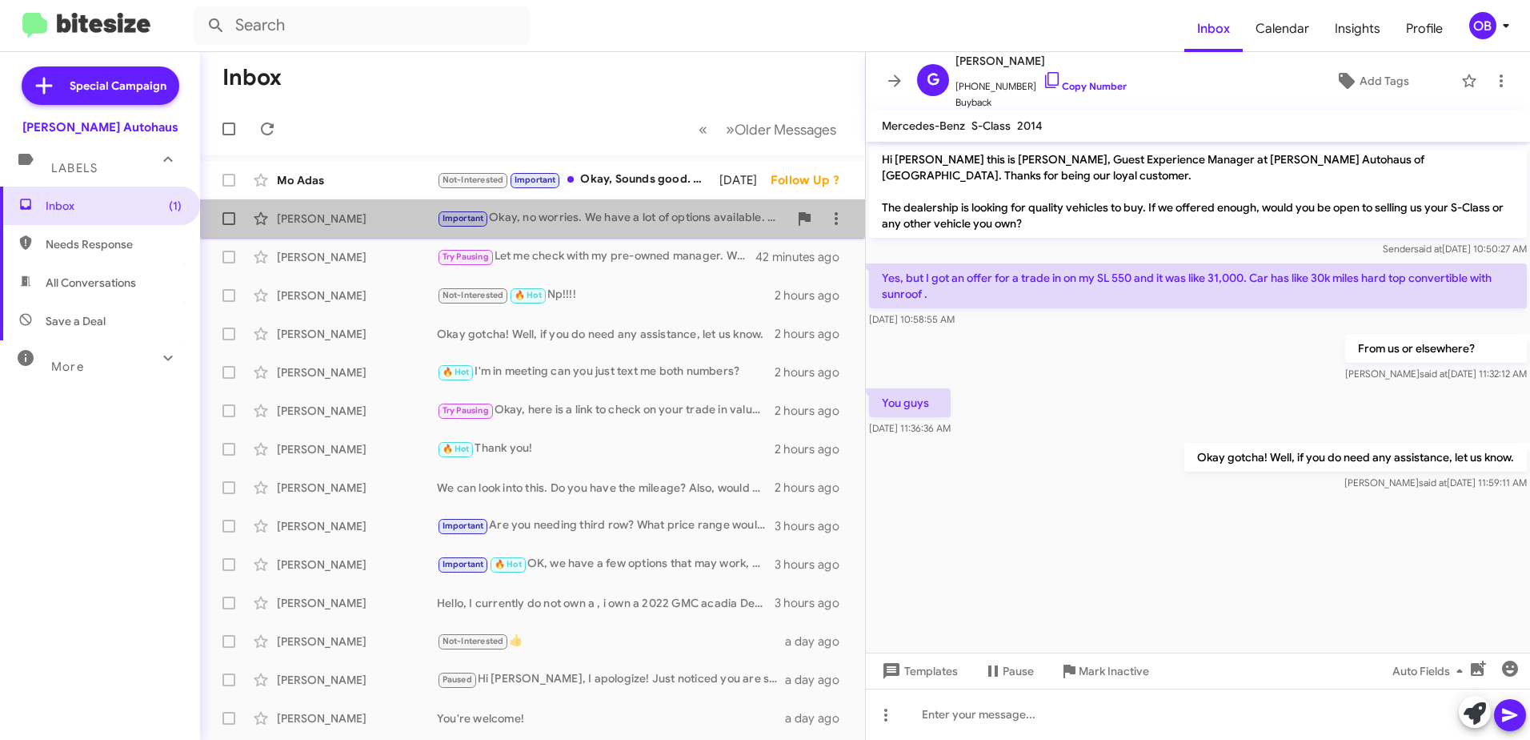
click at [699, 223] on div "Important Okay, no worries. We have a lot of options available. We can reconnec…" at bounding box center [612, 218] width 351 height 18
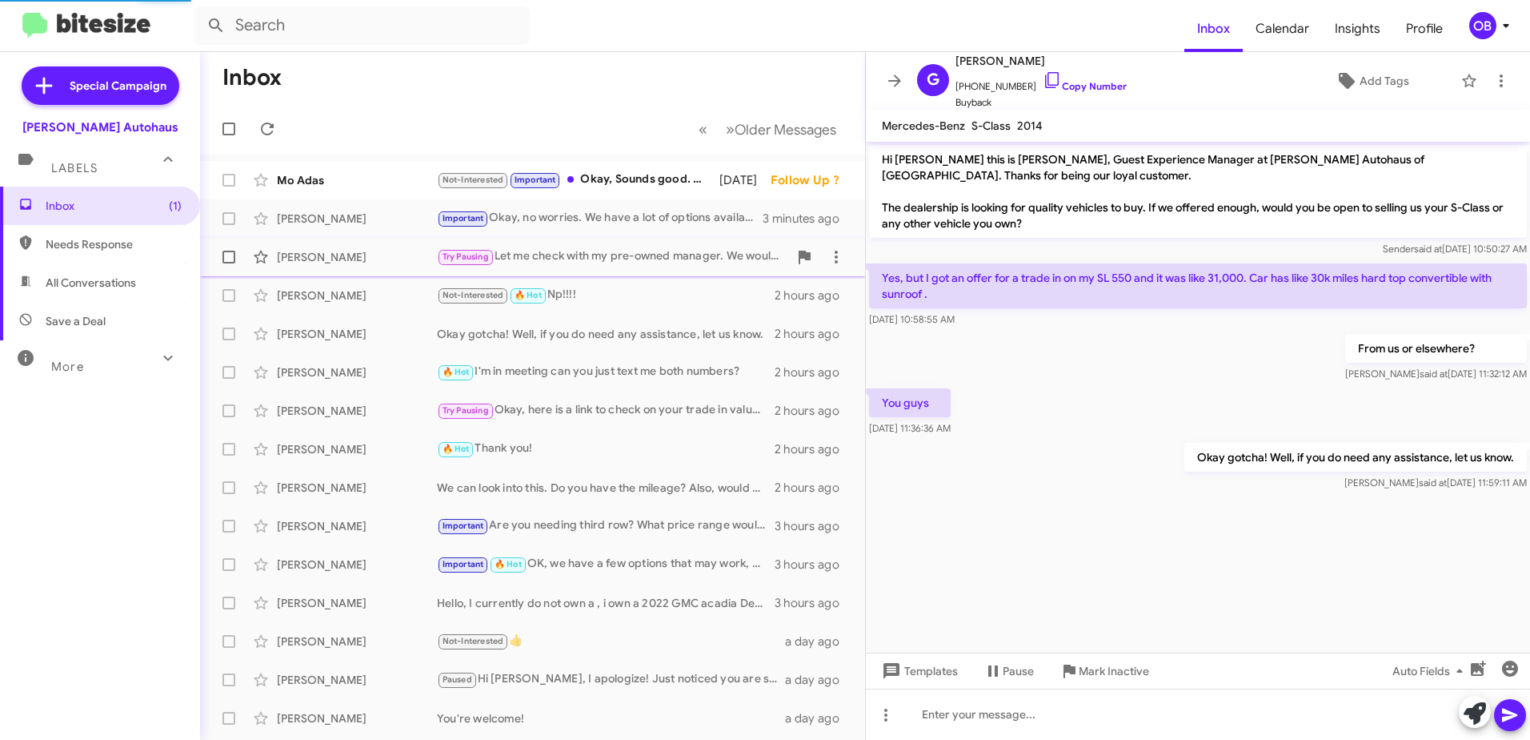
click at [647, 259] on div "Try Pausing Let me check with my pre-owned manager. We would definitely take th…" at bounding box center [612, 256] width 351 height 18
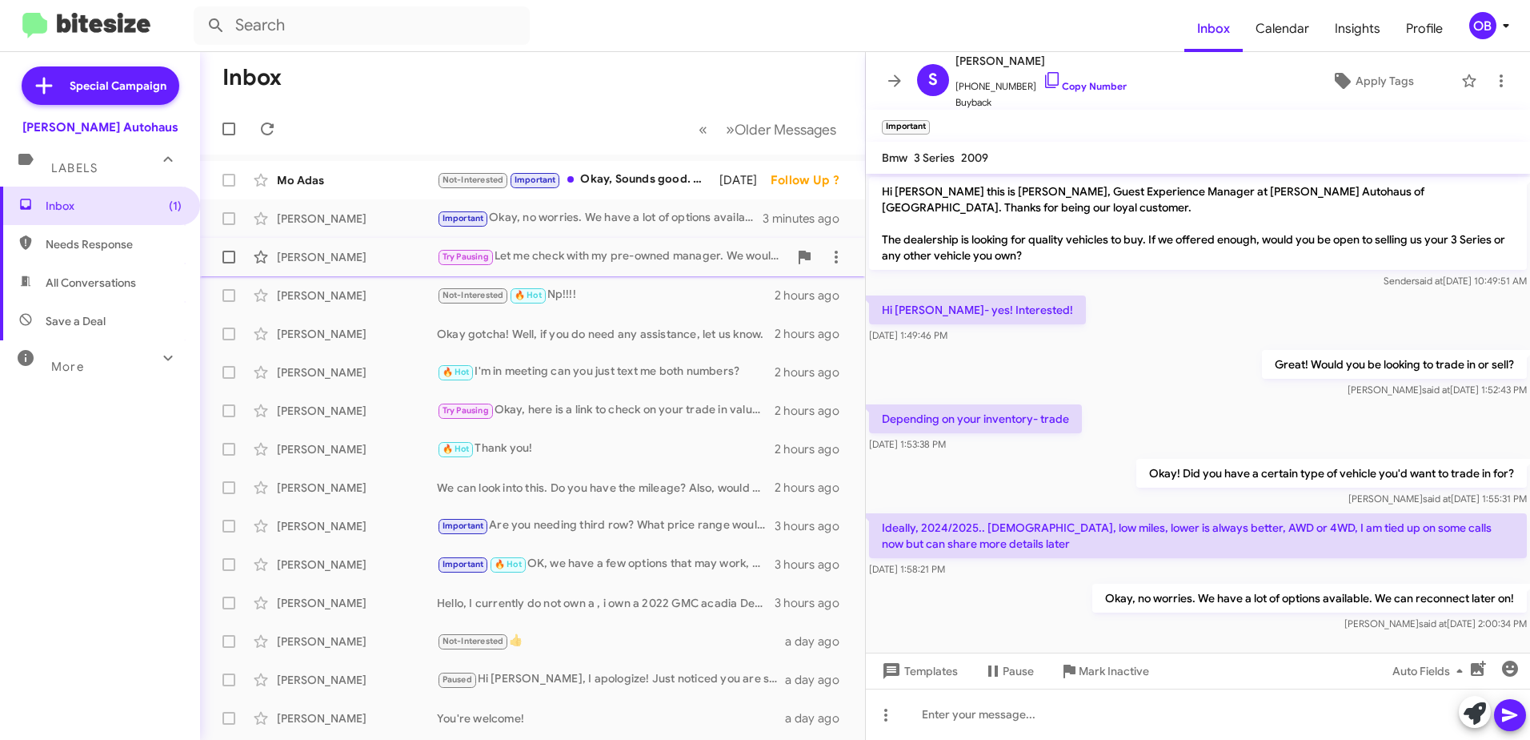
click at [572, 263] on div "Try Pausing Let me check with my pre-owned manager. We would definitely take th…" at bounding box center [612, 256] width 351 height 18
click at [103, 287] on span "All Conversations" at bounding box center [91, 283] width 90 height 16
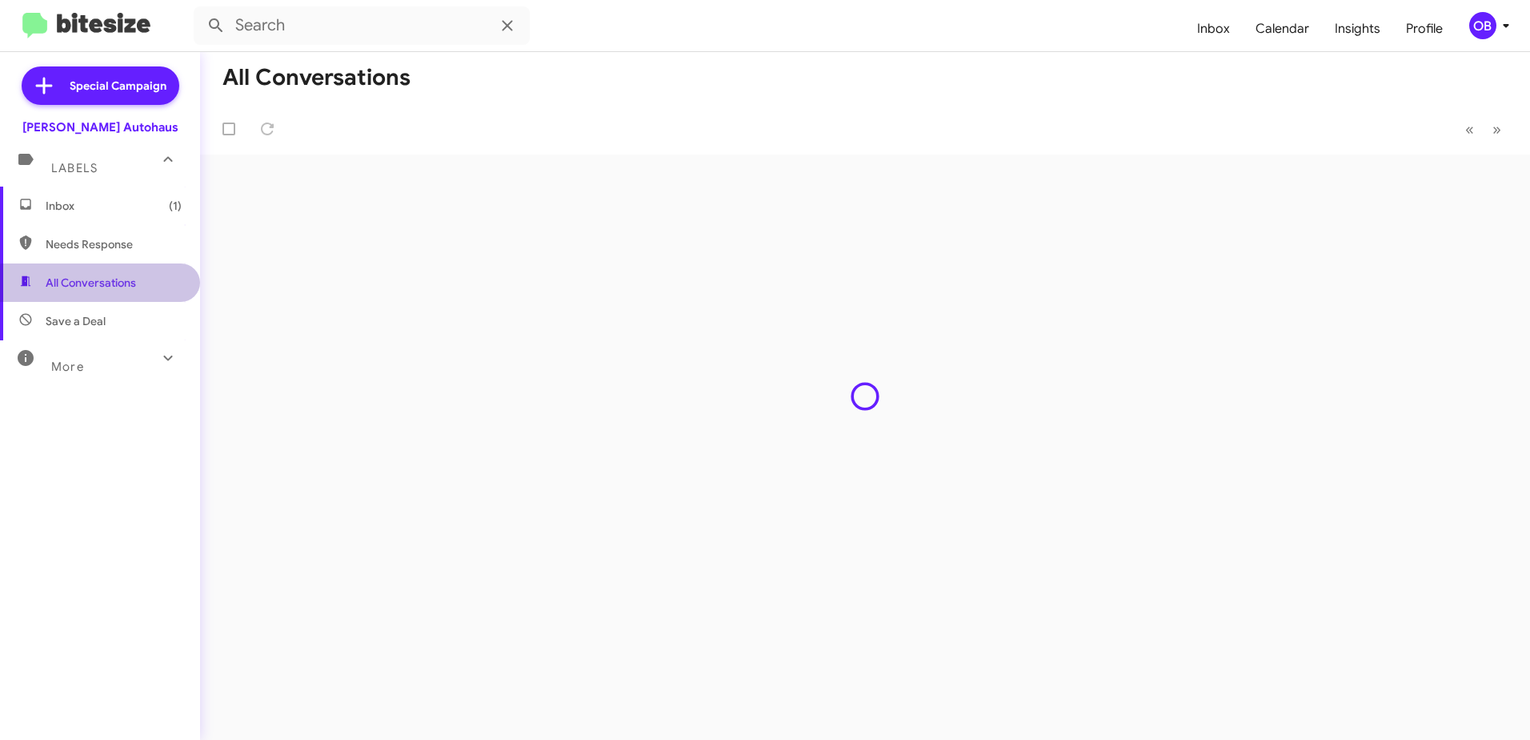
type input "in:all-conversations"
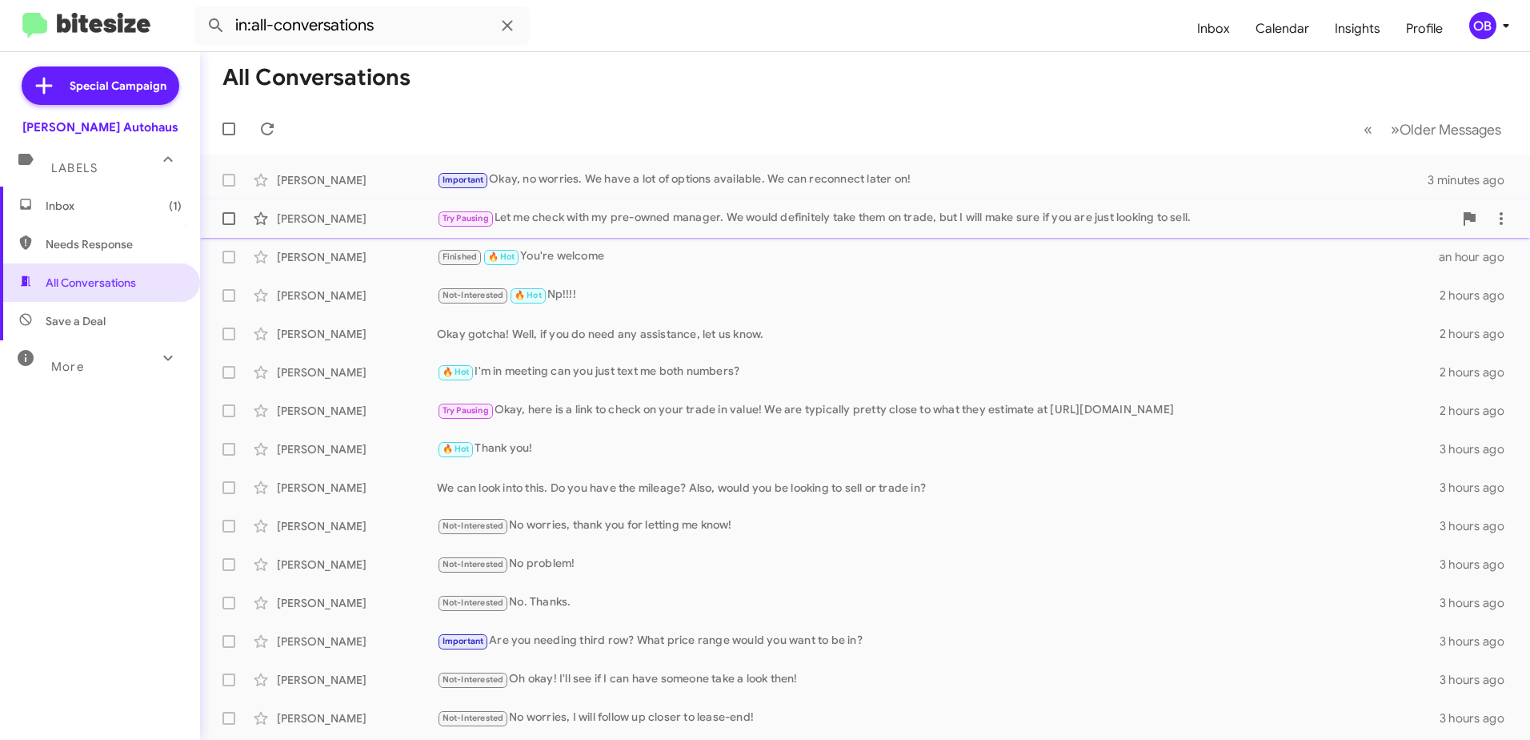
click at [653, 215] on div "Try Pausing Let me check with my pre-owned manager. We would definitely take th…" at bounding box center [945, 218] width 1017 height 18
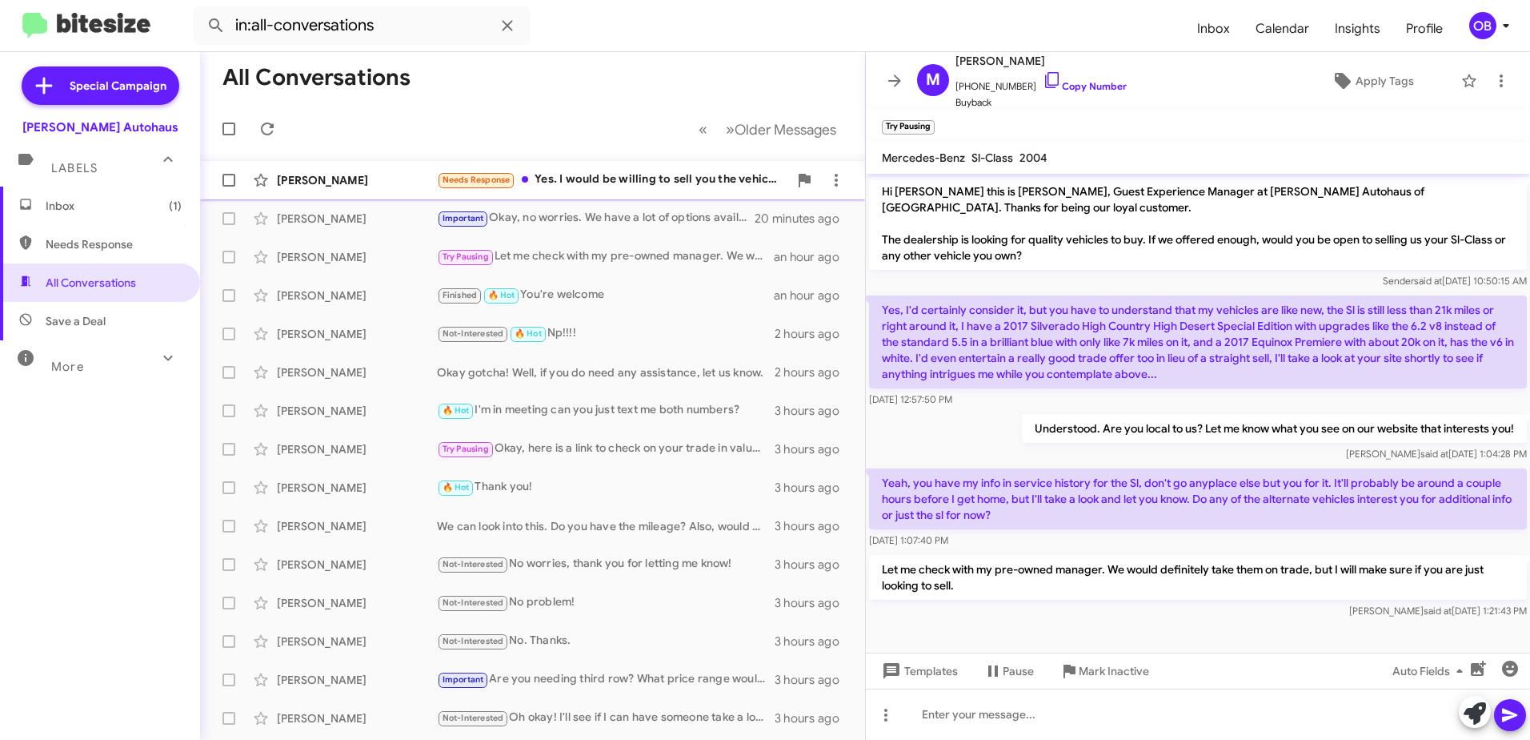
click at [708, 189] on div "Needs Response Yes. I would be willing to sell you the vehicle I bought in 2020…" at bounding box center [612, 179] width 351 height 18
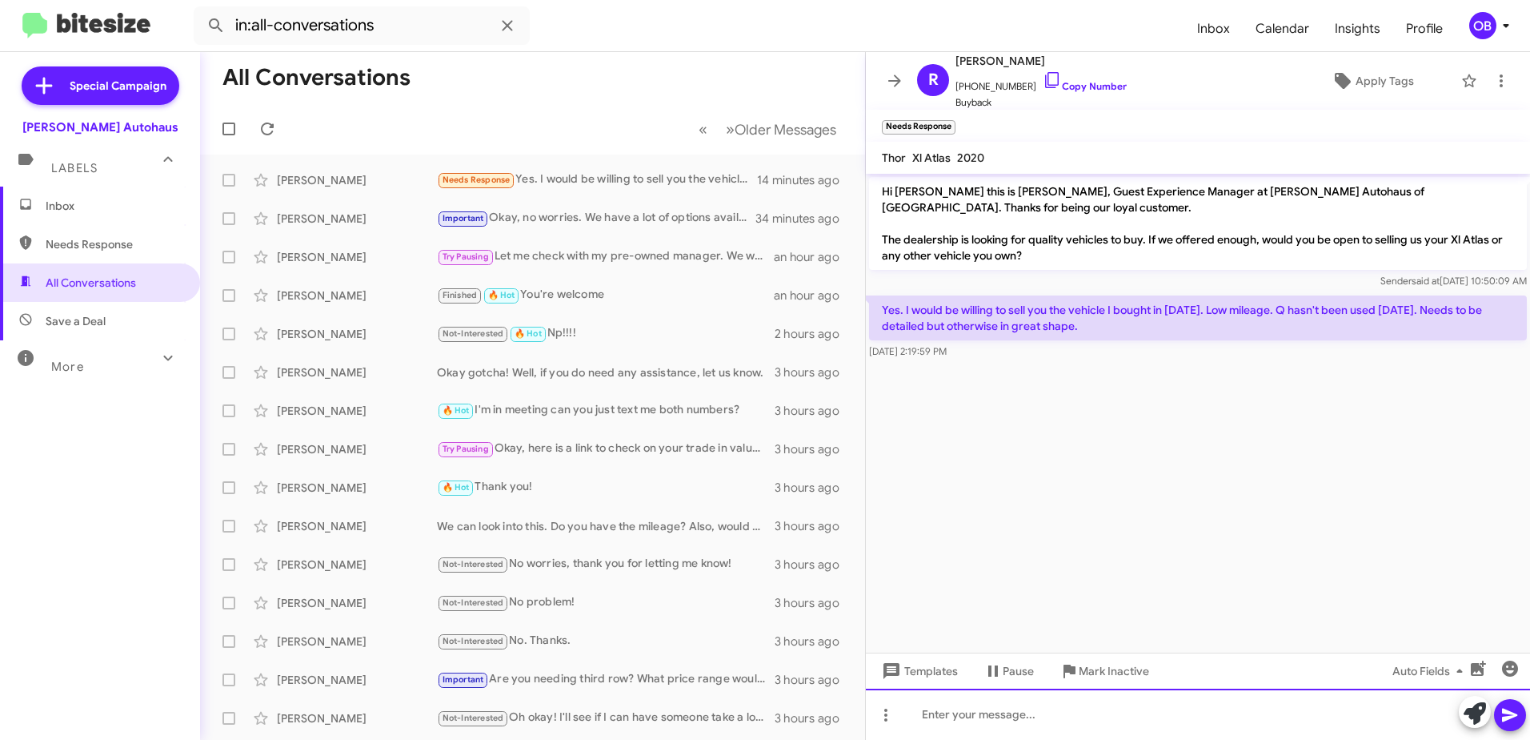
click at [1153, 718] on div at bounding box center [1198, 713] width 664 height 51
